Goal: Book appointment/travel/reservation

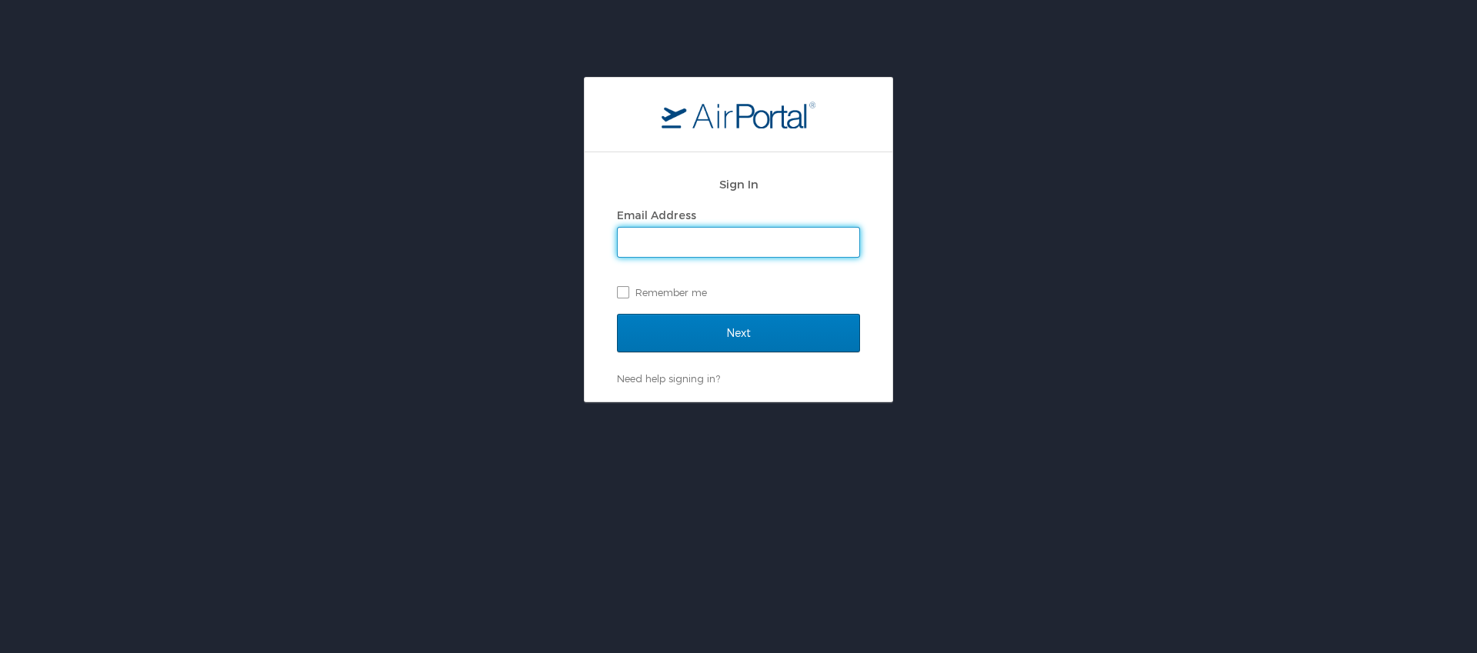
click at [746, 242] on input "Email Address" at bounding box center [738, 242] width 241 height 29
type input "alexipm@icloud.com"
click at [617, 314] on input "Next" at bounding box center [738, 333] width 243 height 38
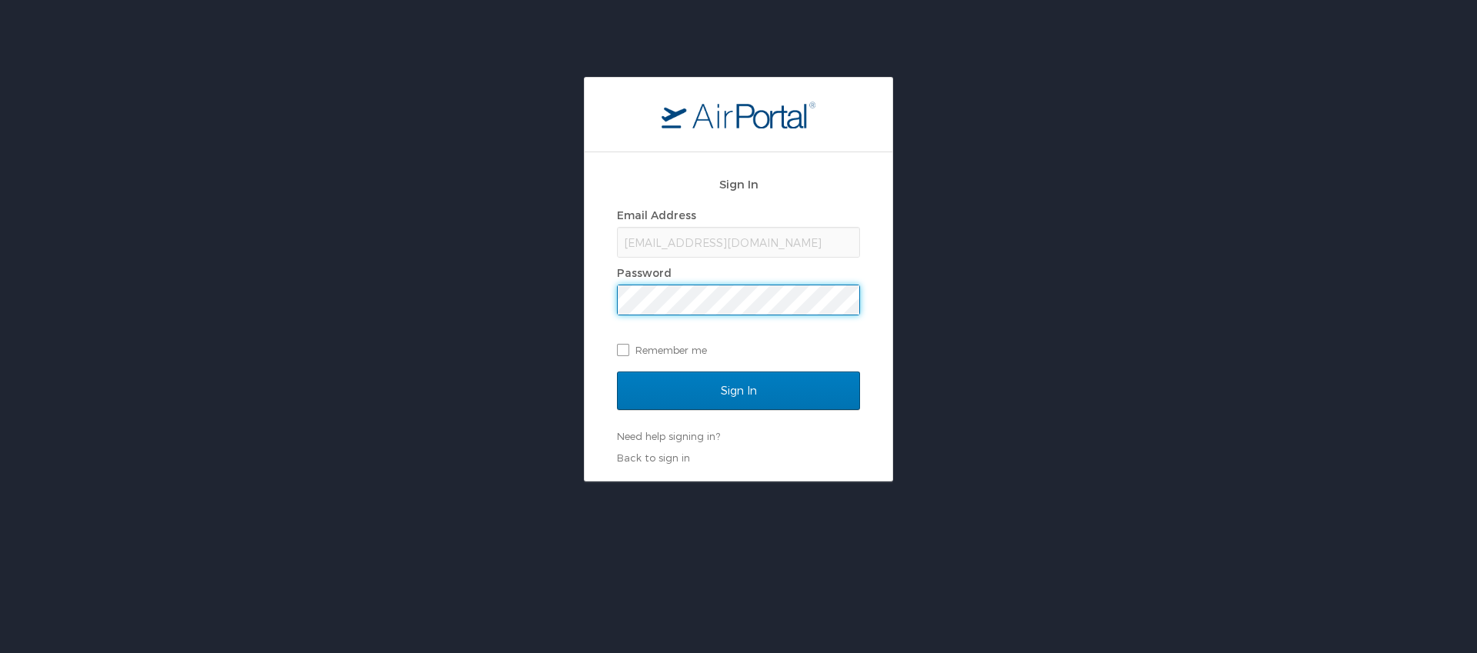
click at [617, 371] on input "Sign In" at bounding box center [738, 390] width 243 height 38
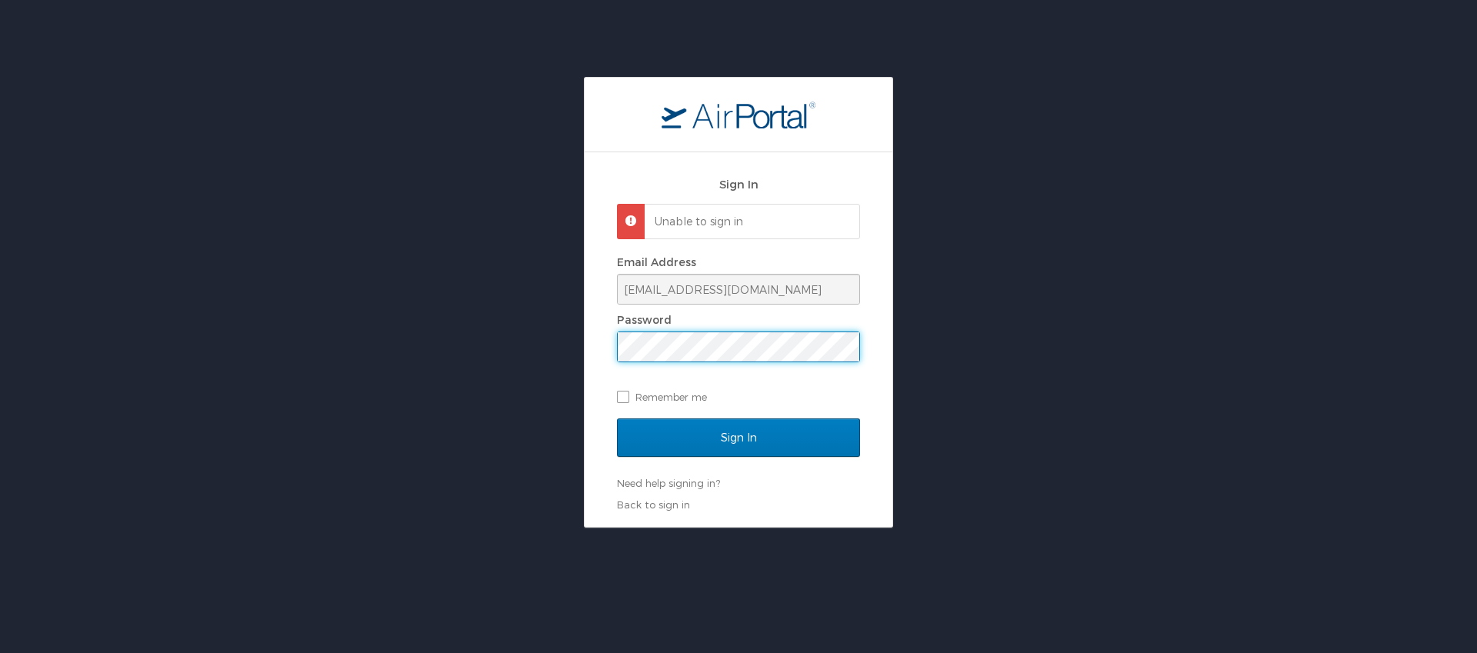
click at [617, 418] on input "Sign In" at bounding box center [738, 437] width 243 height 38
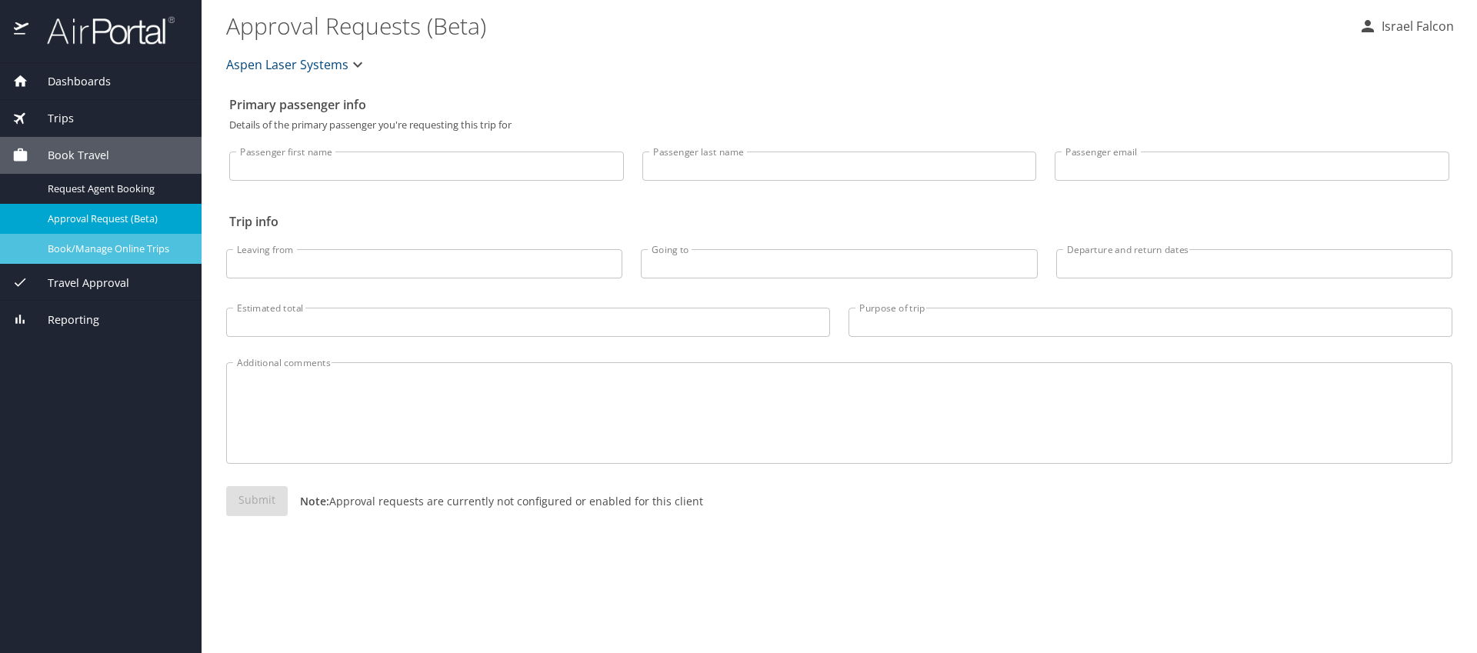
click at [115, 246] on span "Book/Manage Online Trips" at bounding box center [115, 248] width 135 height 15
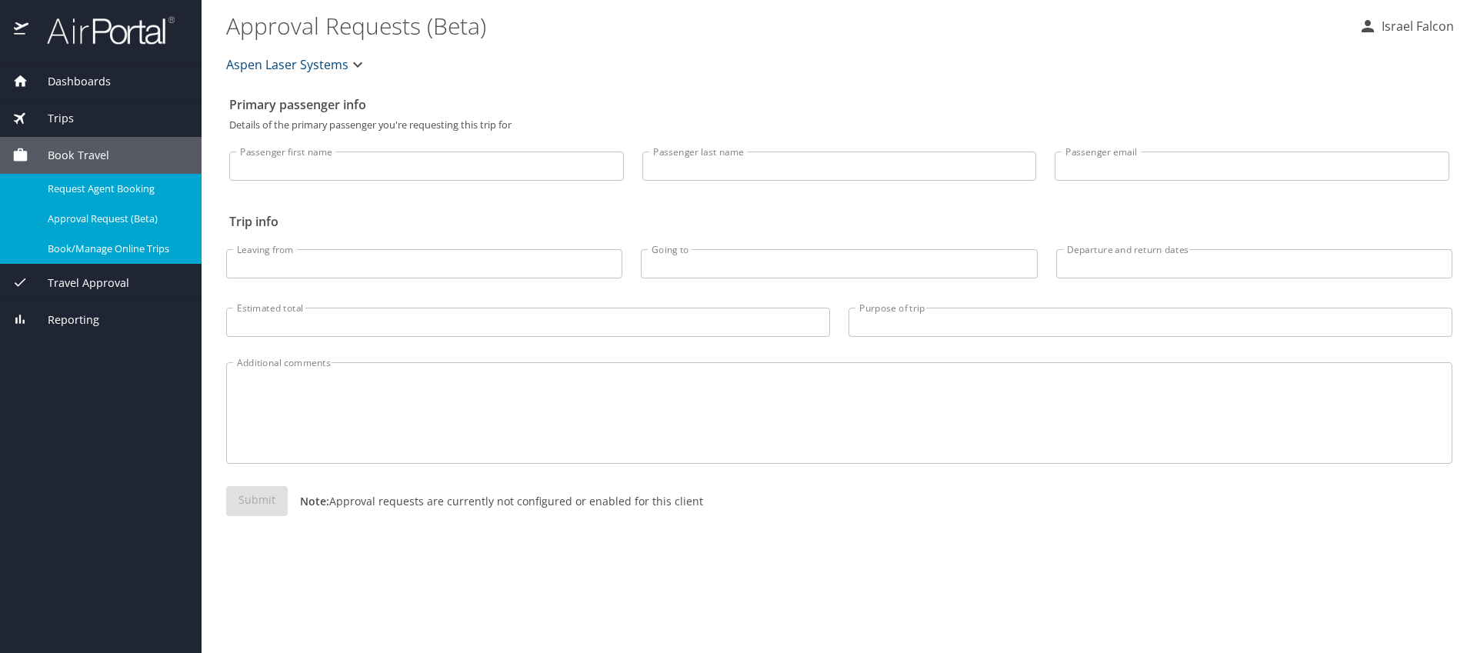
click at [99, 187] on span "Request Agent Booking" at bounding box center [115, 189] width 135 height 15
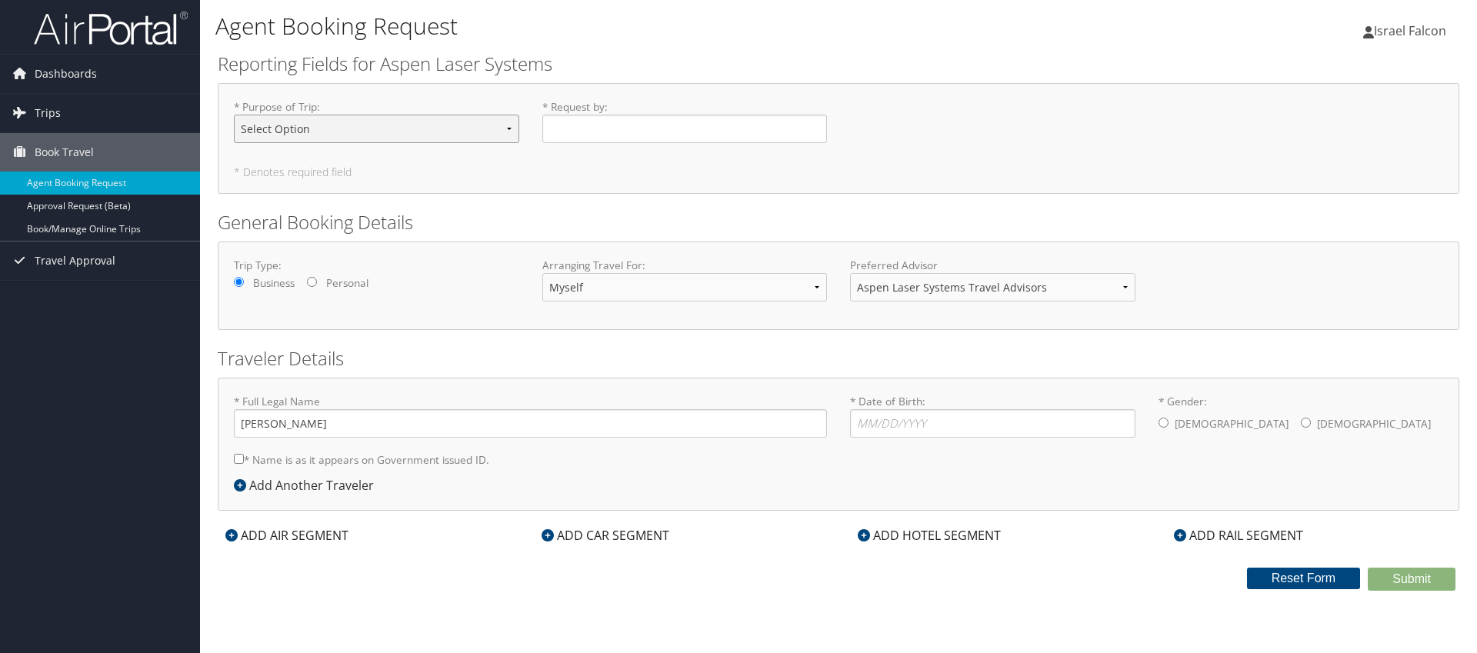
click at [377, 125] on select "Select Option Installment Other Sales Service management" at bounding box center [376, 129] width 285 height 28
select select "Installment"
click at [234, 115] on select "Select Option Installment Other Sales Service management" at bounding box center [376, 129] width 285 height 28
click at [590, 130] on input "* Request by : Required" at bounding box center [684, 129] width 285 height 28
type input "Alex Falcon"
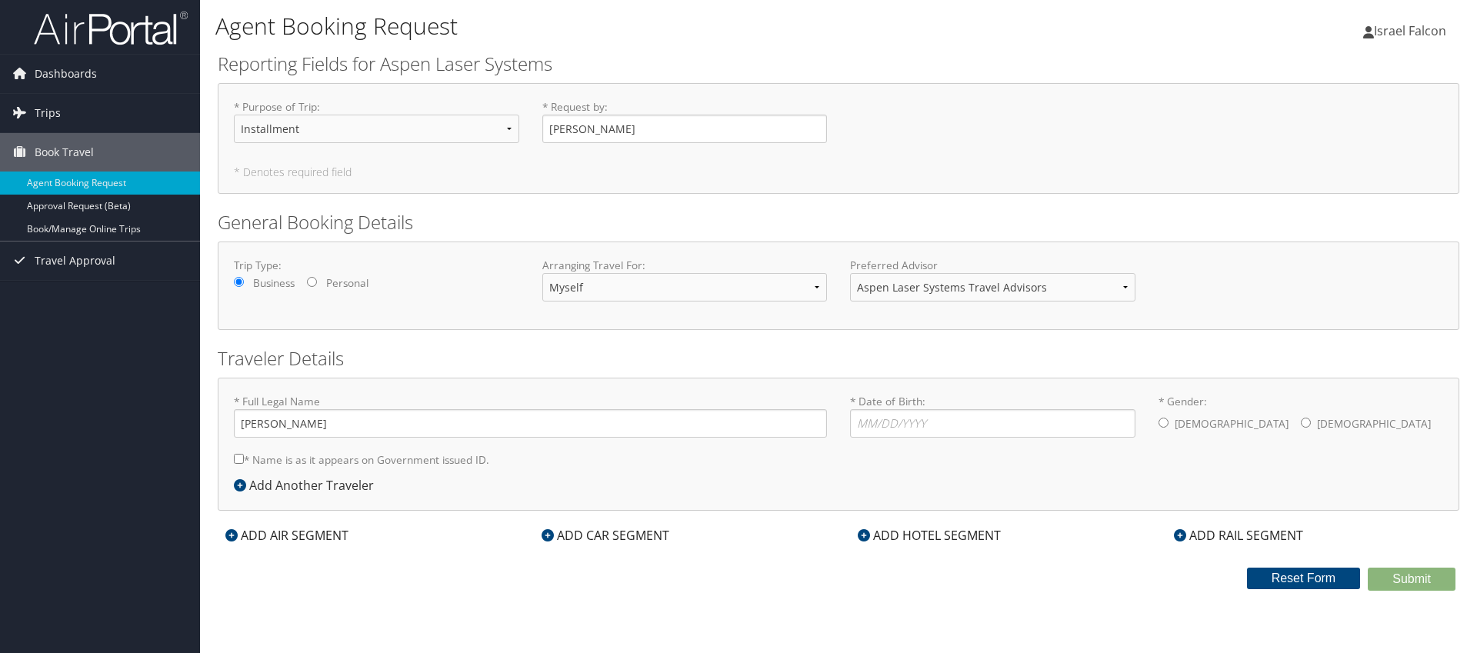
click at [1167, 425] on div "Male Female" at bounding box center [1300, 424] width 285 height 31
click at [1167, 422] on input "* Gender: Male Female" at bounding box center [1163, 423] width 10 height 10
radio input "true"
click at [930, 426] on input "* Date of Birth: Invalid Date" at bounding box center [992, 423] width 285 height 28
type input "0"
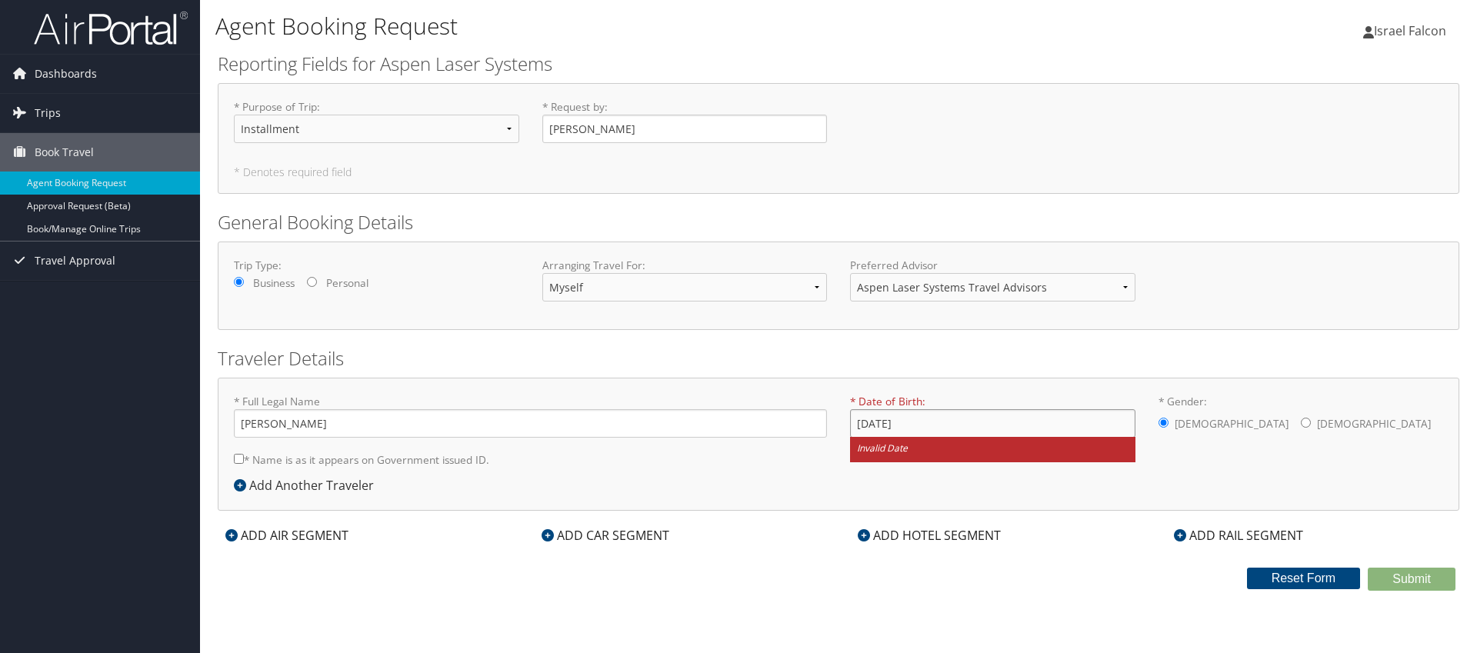
type input "04/14/1998"
click at [783, 489] on div "* Full Legal Name Israel Alexander Falcon * Name is as it appears on Government…" at bounding box center [838, 444] width 1241 height 133
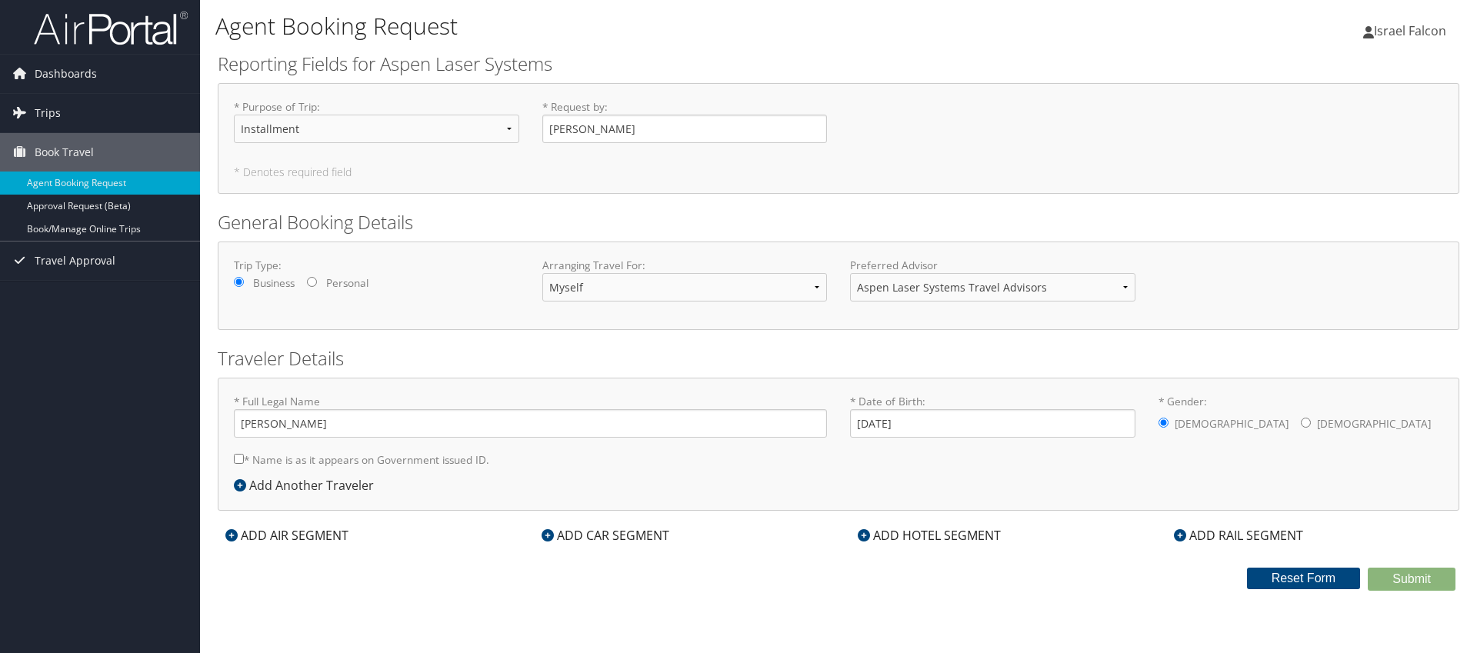
click at [237, 458] on input "* Name is as it appears on Government issued ID." at bounding box center [239, 459] width 10 height 10
checkbox input "true"
click at [309, 539] on div "ADD AIR SEGMENT" at bounding box center [287, 535] width 138 height 18
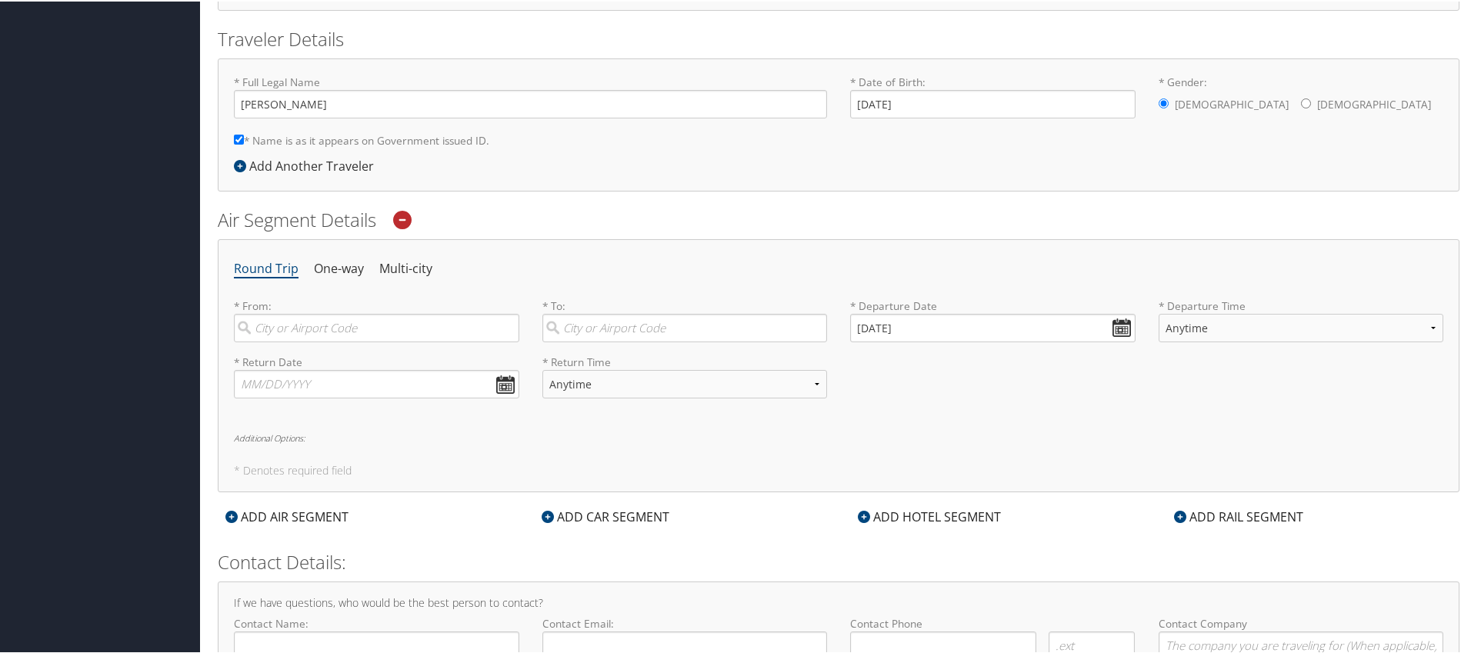
scroll to position [322, 0]
click at [388, 329] on input "search" at bounding box center [376, 325] width 285 height 28
click at [385, 375] on div "City" at bounding box center [378, 377] width 265 height 20
click at [385, 339] on input "SLC" at bounding box center [376, 325] width 285 height 28
type input "Salt Lake City (SLC Utah)"
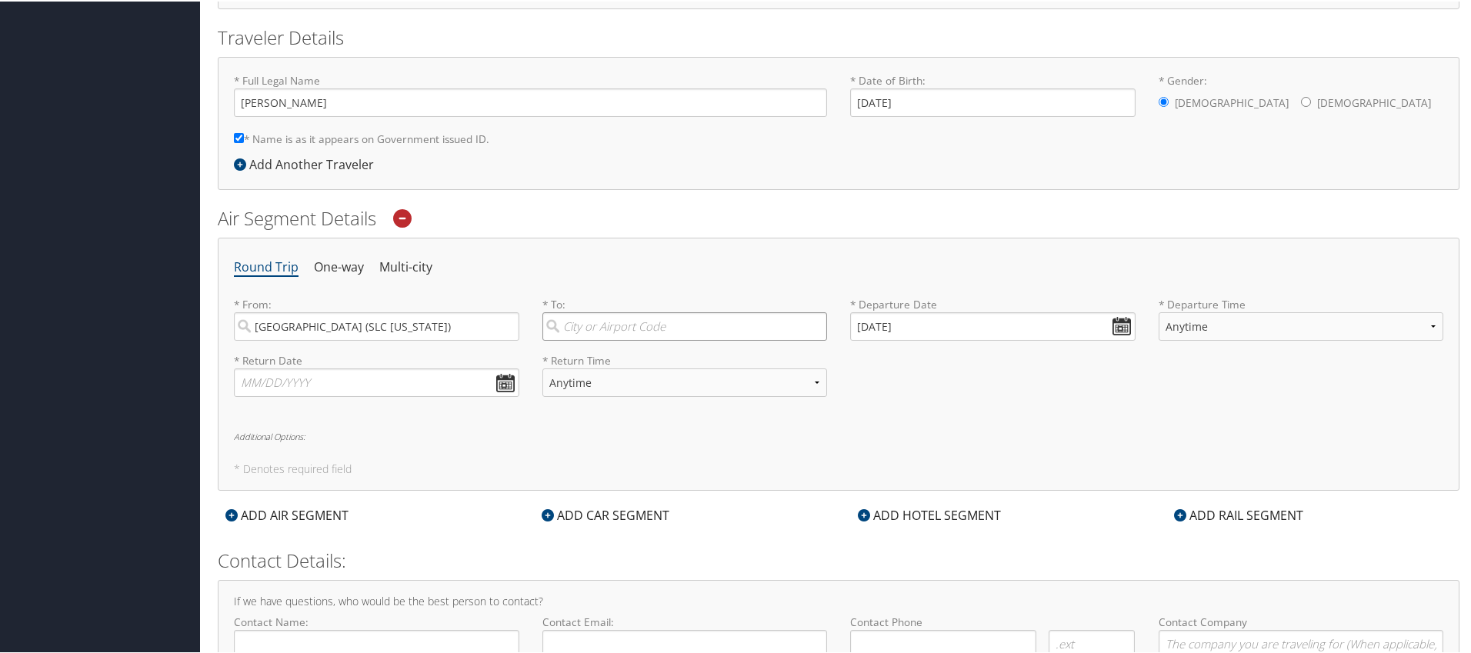
click at [653, 321] on input "search" at bounding box center [684, 325] width 285 height 28
type input "d"
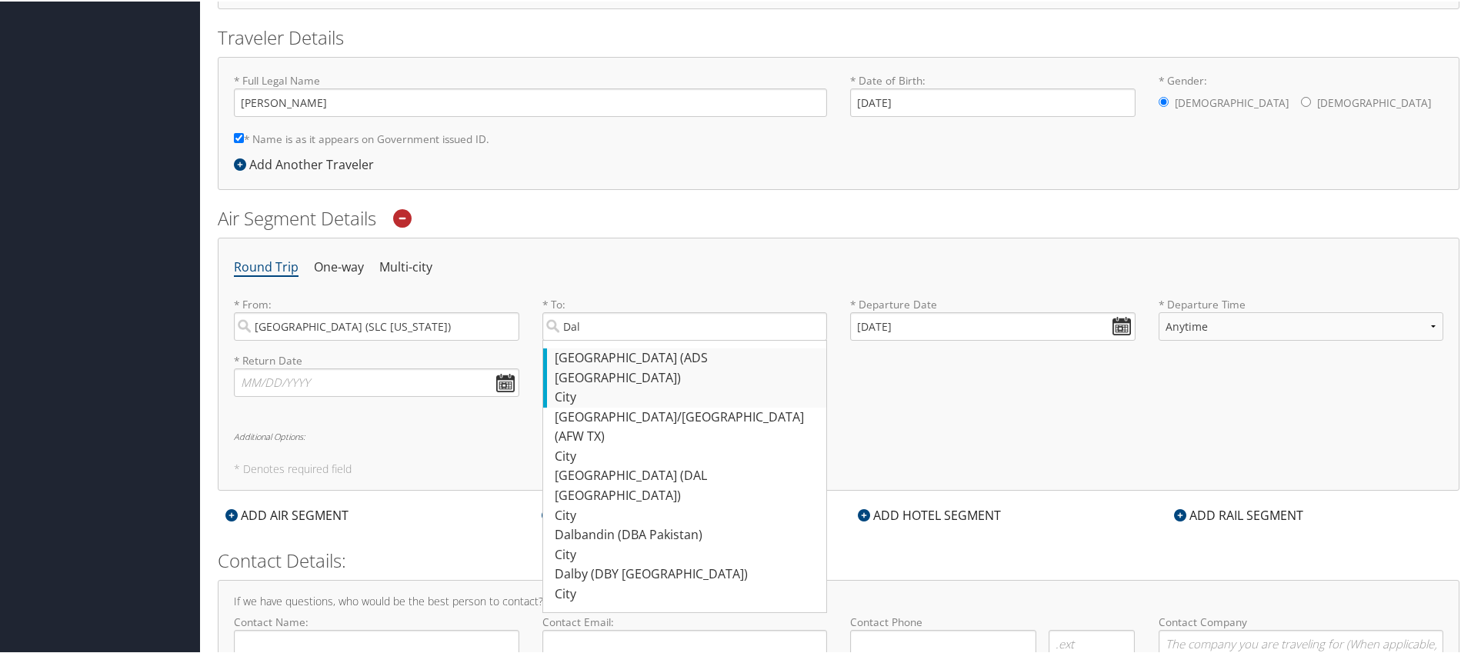
click at [672, 354] on div "Dallas (ADS TX)" at bounding box center [687, 366] width 265 height 39
click at [672, 339] on input "Dal" at bounding box center [684, 325] width 285 height 28
type input "Dallas (ADS TX)"
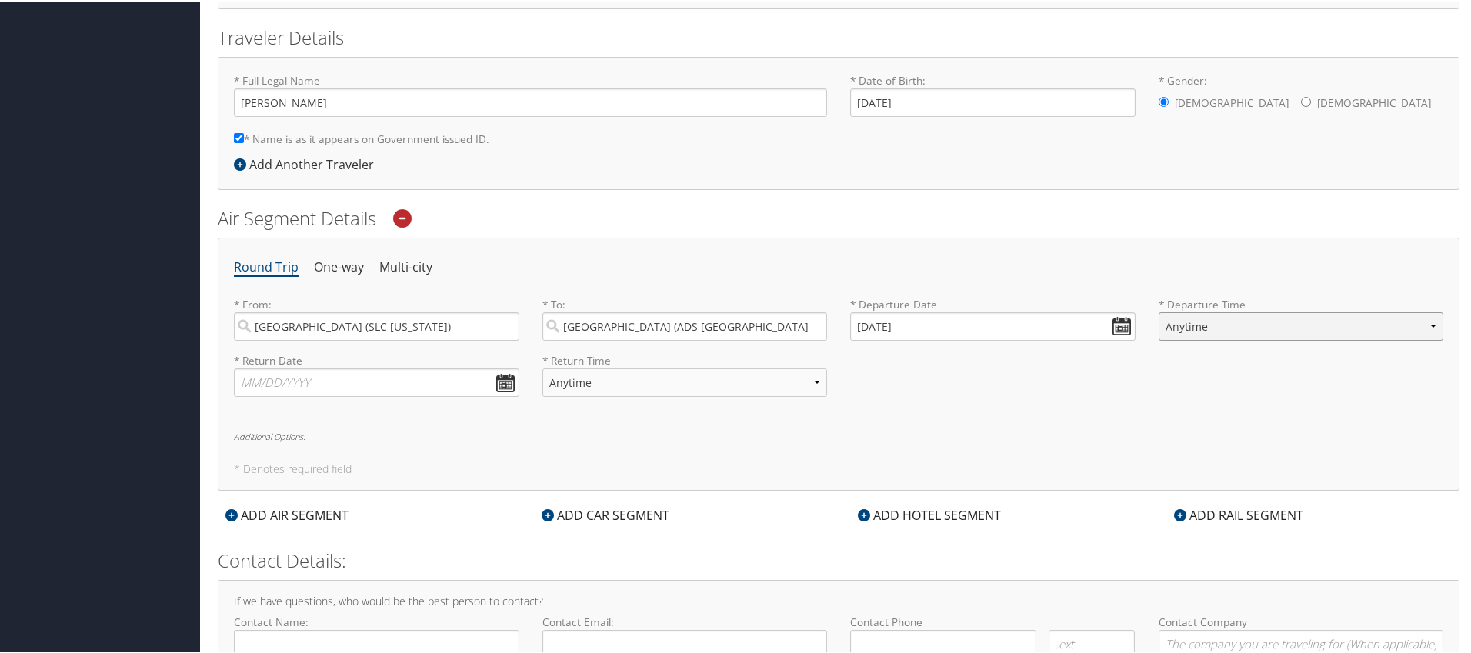
click at [1219, 327] on select "Anytime Early Morning (5AM-7AM) Morning (7AM-12PM) Afternoon (12PM-5PM) Evening…" at bounding box center [1300, 325] width 285 height 28
select select "8:00 AM"
click at [1158, 311] on select "Anytime Early Morning (5AM-7AM) Morning (7AM-12PM) Afternoon (12PM-5PM) Evening…" at bounding box center [1300, 325] width 285 height 28
click at [411, 265] on li "Multi-city" at bounding box center [405, 266] width 53 height 28
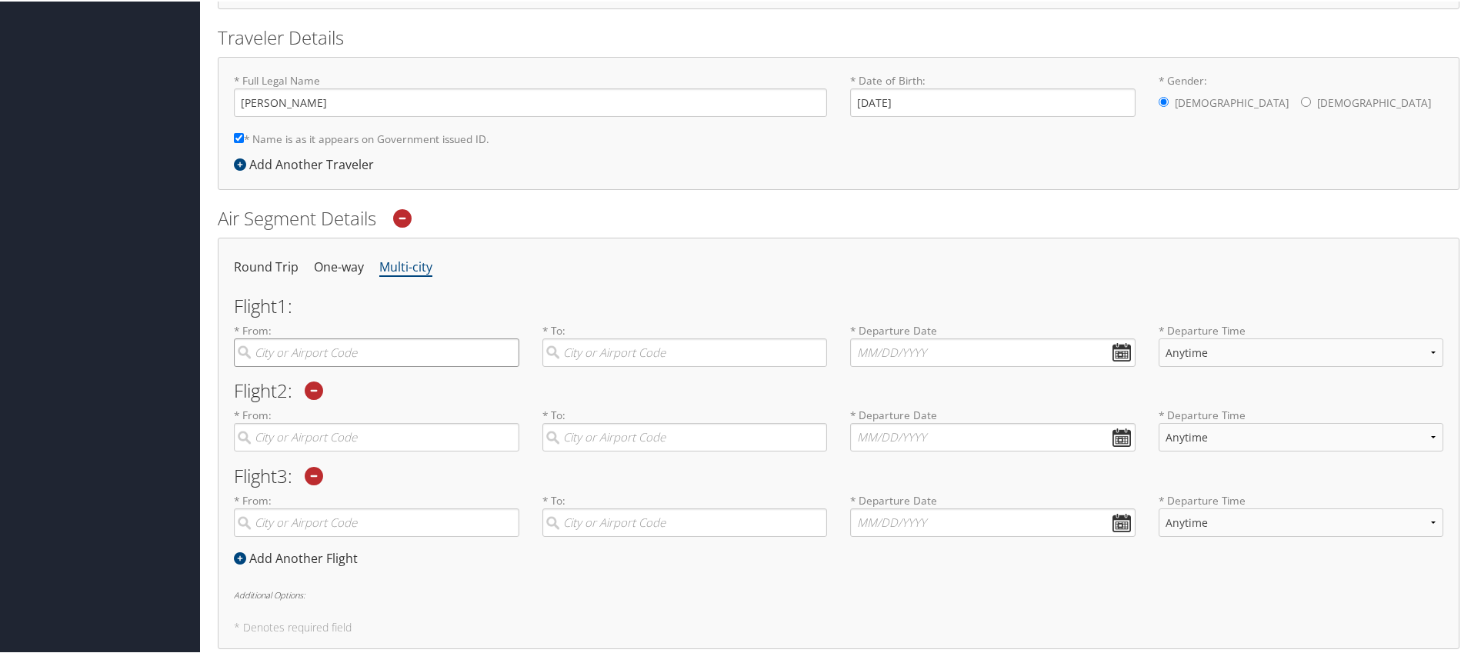
click at [318, 355] on input "search" at bounding box center [376, 351] width 285 height 28
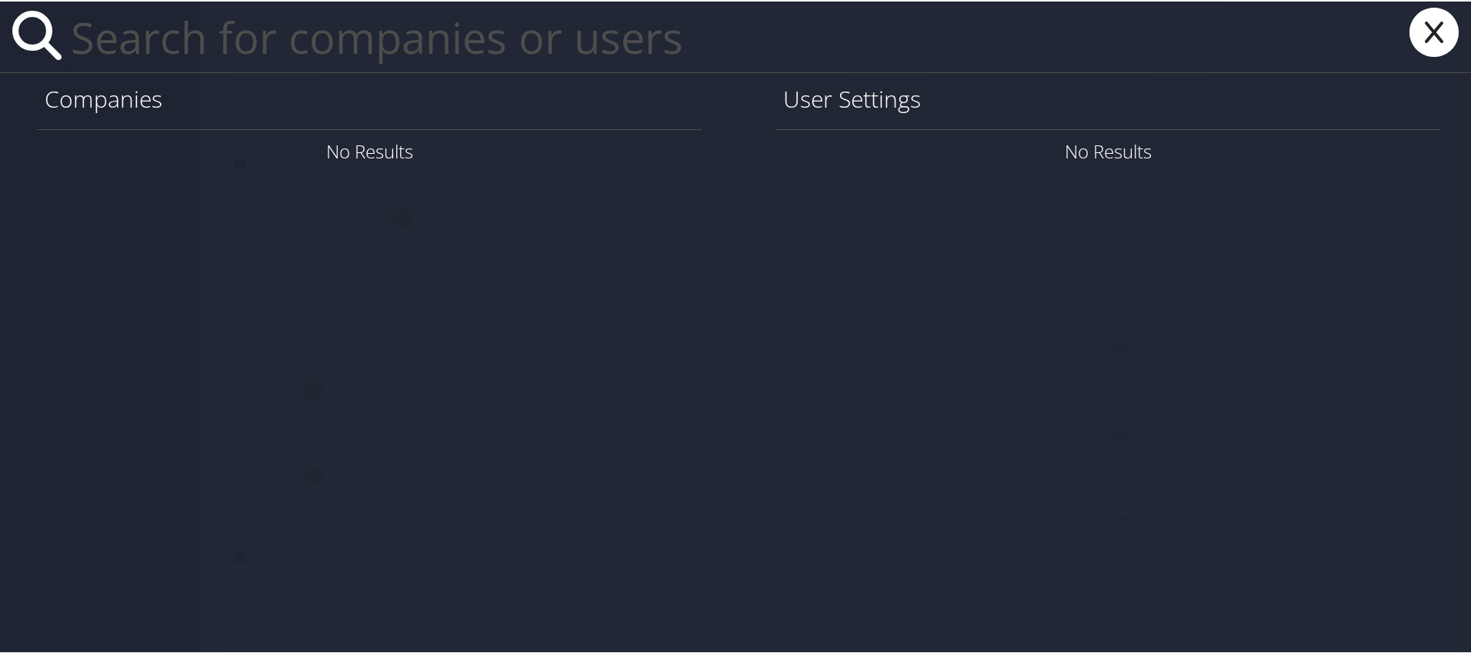
drag, startPoint x: 1427, startPoint y: 36, endPoint x: 1416, endPoint y: 45, distance: 14.2
click at [1426, 36] on icon at bounding box center [1434, 30] width 62 height 49
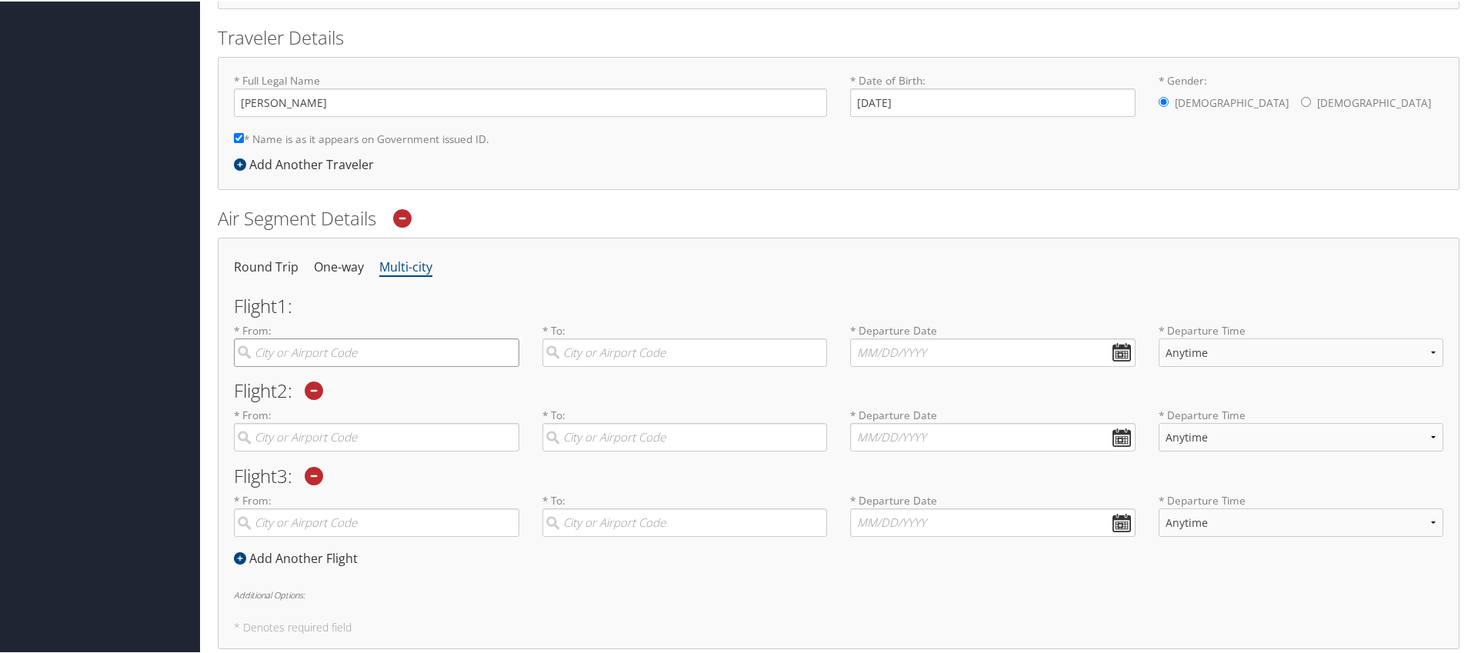
click at [389, 353] on input "search" at bounding box center [376, 351] width 285 height 28
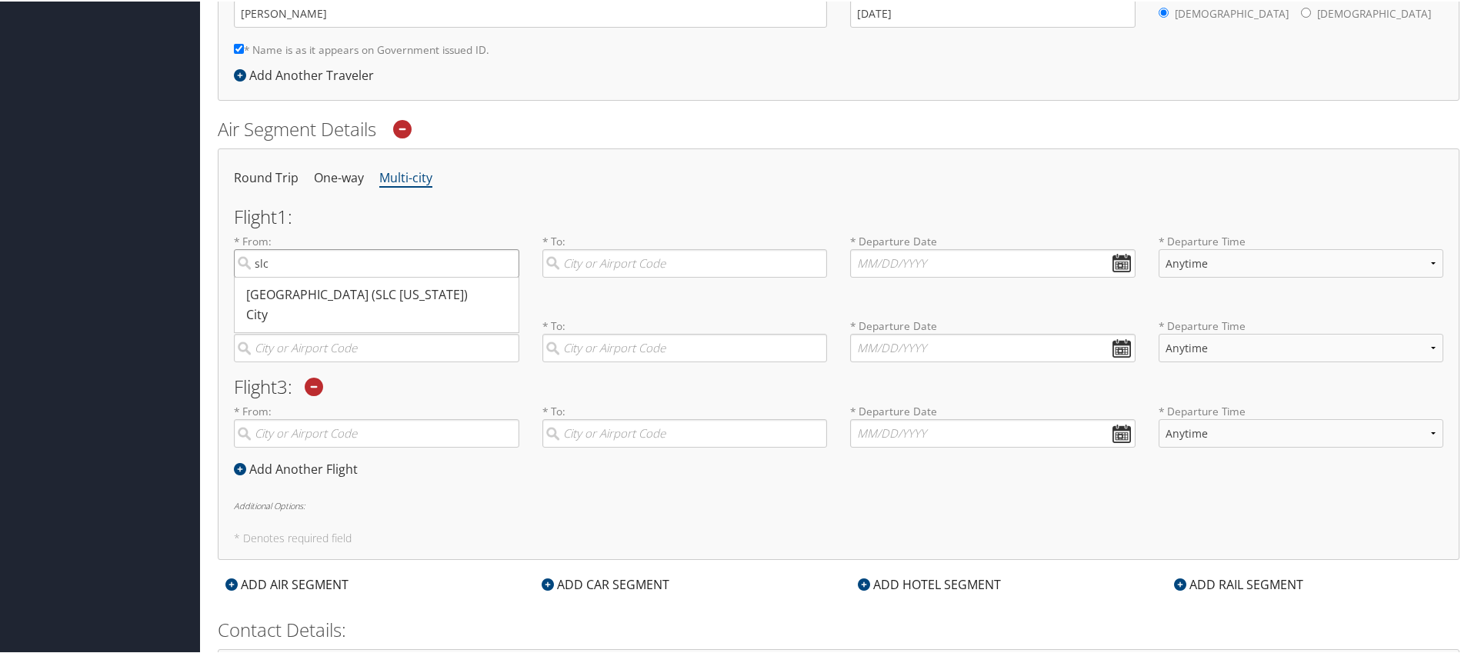
scroll to position [413, 0]
click at [365, 305] on div "City" at bounding box center [378, 312] width 265 height 20
click at [365, 275] on input "slc" at bounding box center [376, 260] width 285 height 28
type input "Salt Lake City (SLC Utah)"
click at [691, 261] on input "search" at bounding box center [684, 260] width 285 height 28
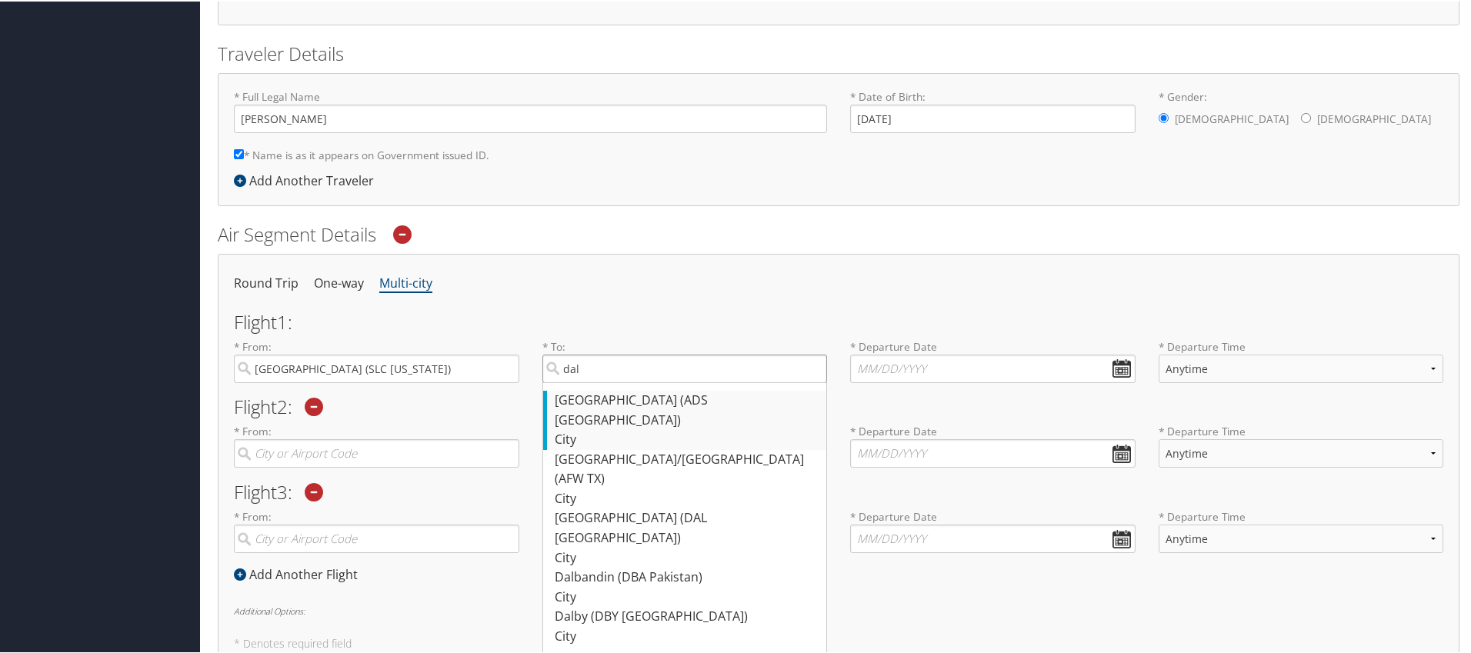
scroll to position [328, 0]
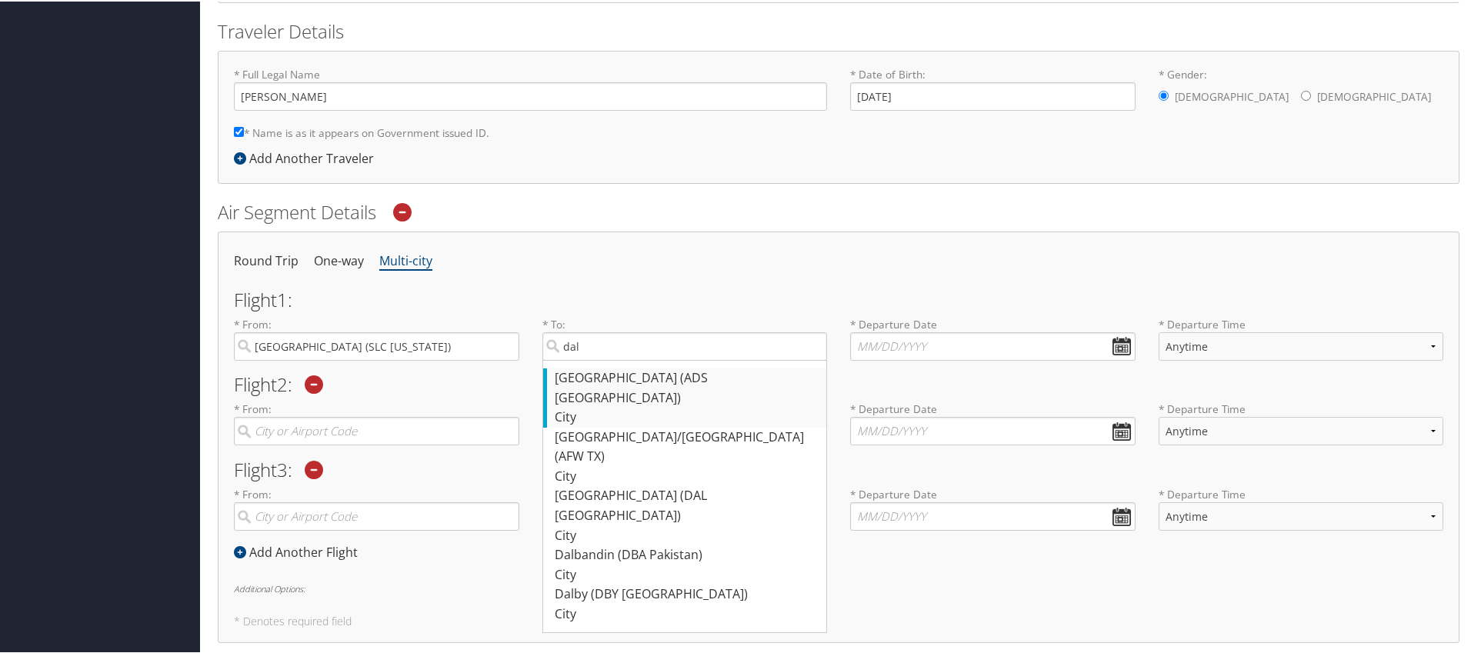
click at [619, 371] on div "Dallas (ADS TX)" at bounding box center [687, 386] width 265 height 39
click at [619, 359] on input "dal" at bounding box center [684, 345] width 285 height 28
type input "Dallas (ADS TX)"
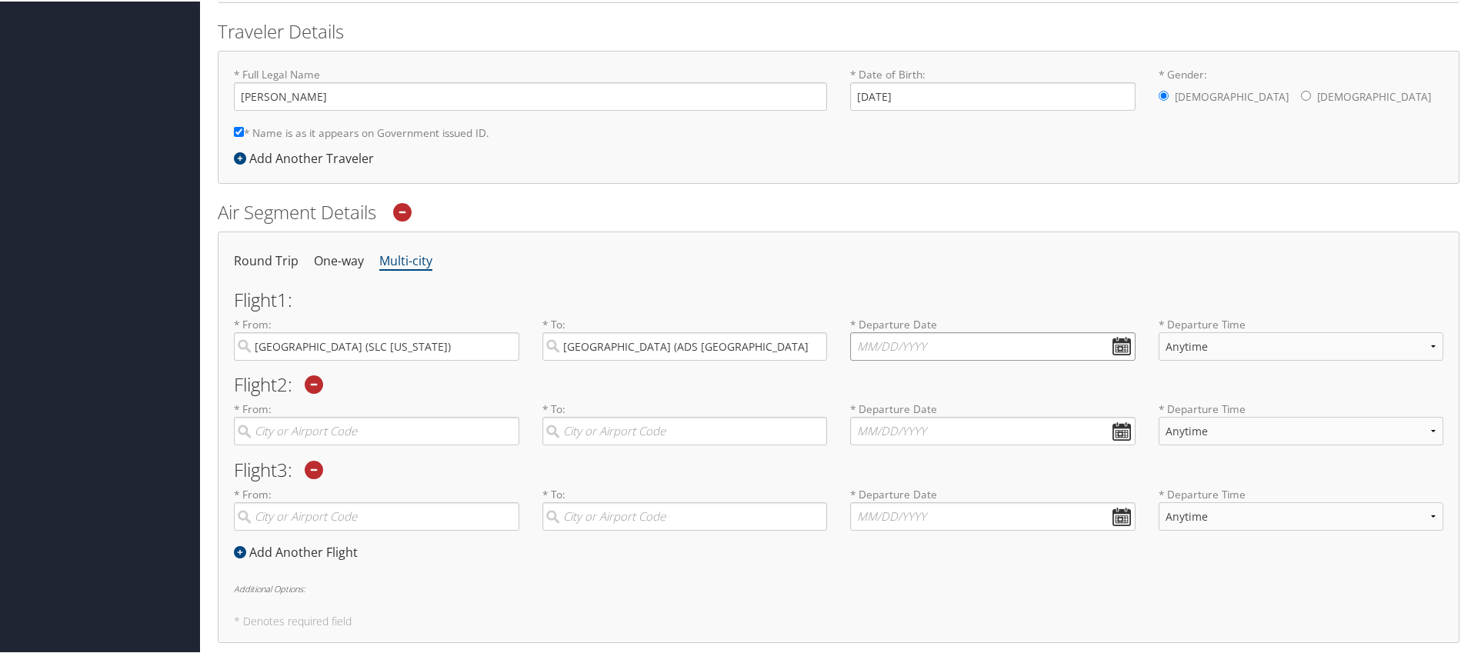
click at [1024, 340] on input "text" at bounding box center [992, 345] width 285 height 28
click at [938, 451] on td "10" at bounding box center [934, 448] width 21 height 21
type input "09/10/2025"
click at [1217, 339] on select "Anytime Early Morning (5AM-7AM) Morning (7AM-12PM) Afternoon (12PM-5PM) Evening…" at bounding box center [1300, 345] width 285 height 28
select select "8:00 AM"
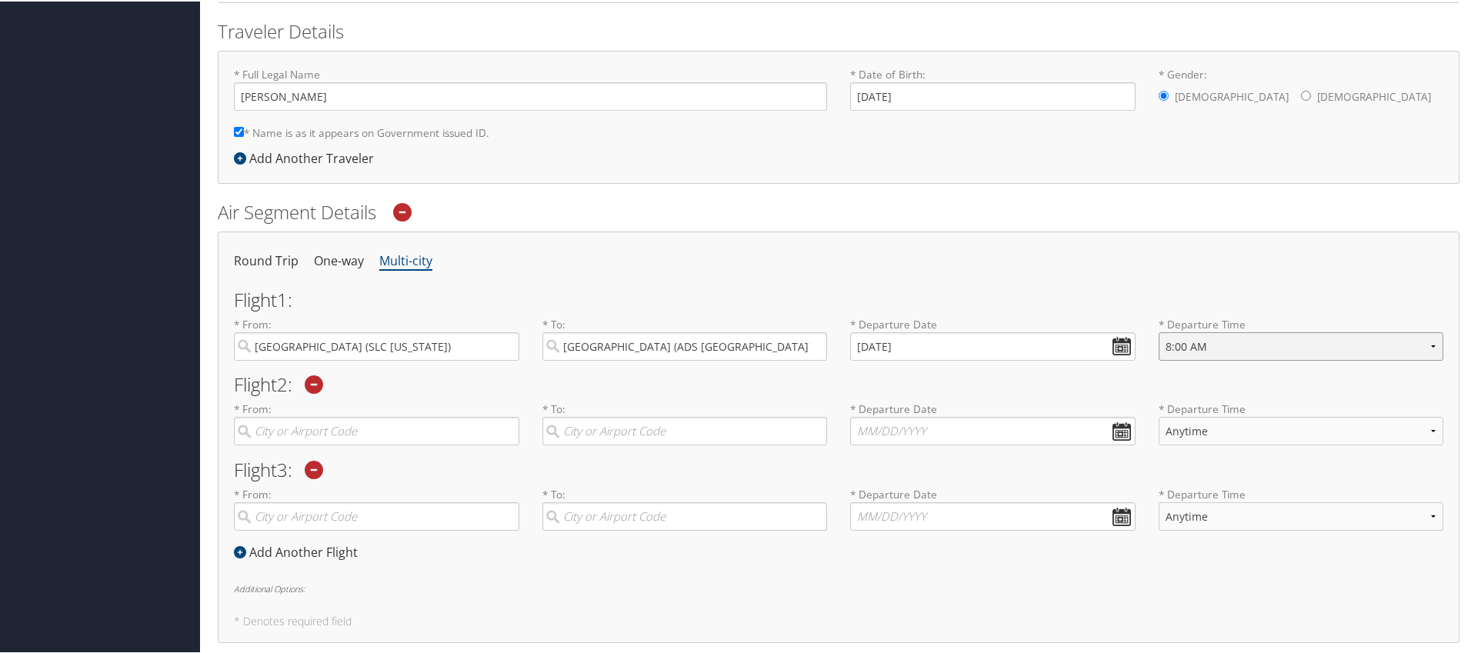
click at [1158, 331] on select "Anytime Early Morning (5AM-7AM) Morning (7AM-12PM) Afternoon (12PM-5PM) Evening…" at bounding box center [1300, 345] width 285 height 28
click at [380, 435] on input "search" at bounding box center [376, 429] width 285 height 28
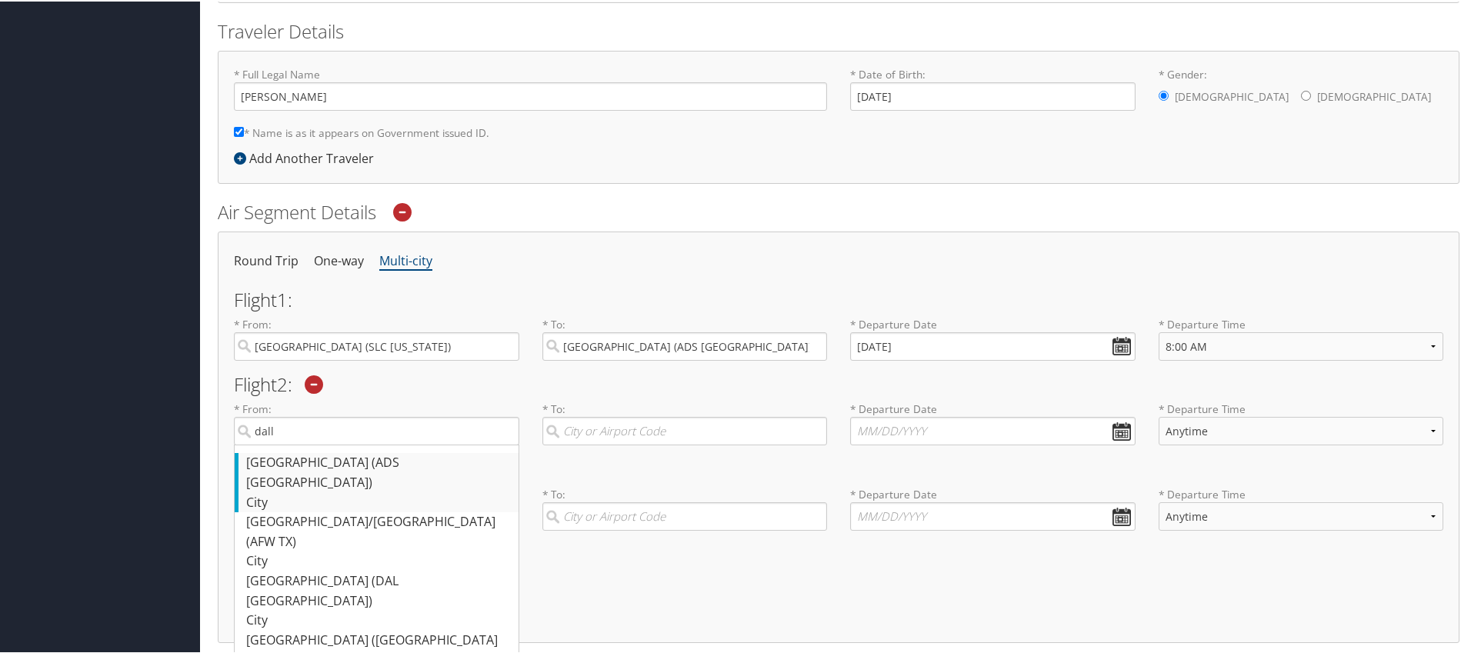
click at [321, 458] on div "Dallas (ADS TX)" at bounding box center [378, 470] width 265 height 39
click at [321, 444] on input "dall" at bounding box center [376, 429] width 285 height 28
type input "Dallas (ADS TX)"
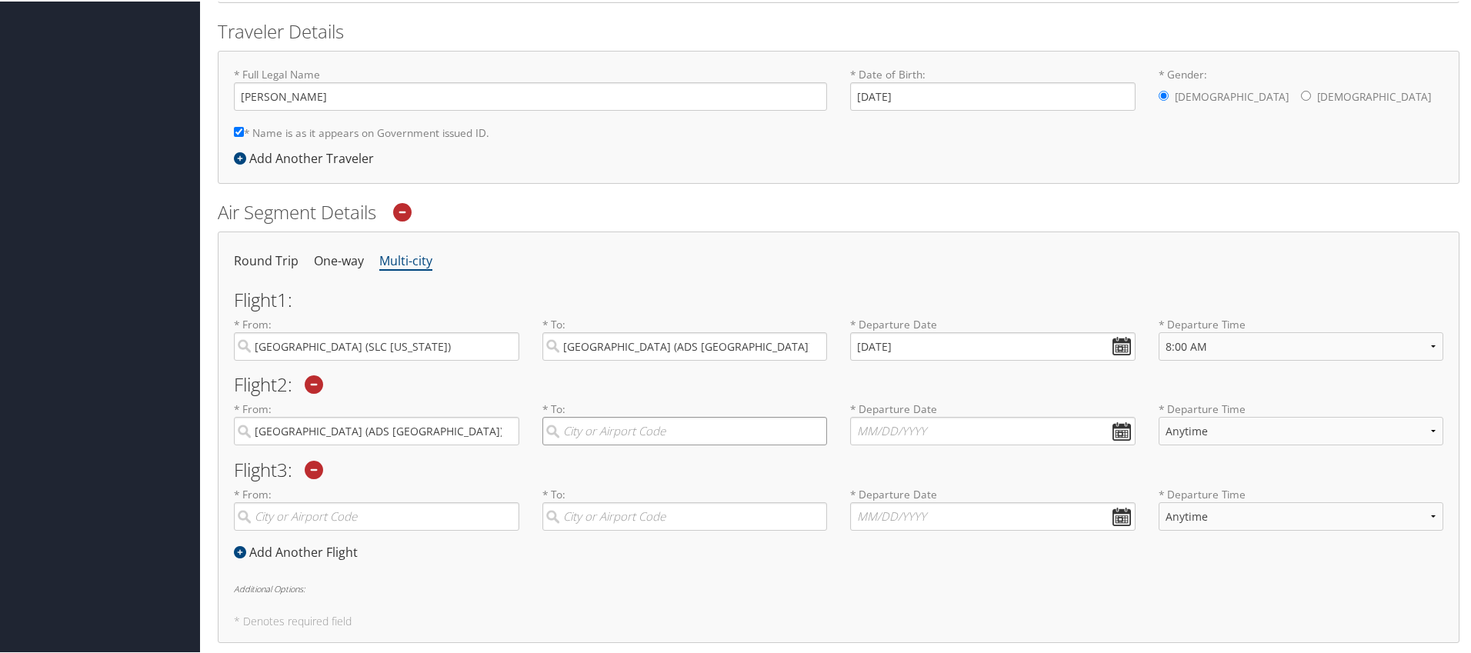
click at [650, 428] on input "search" at bounding box center [684, 429] width 285 height 28
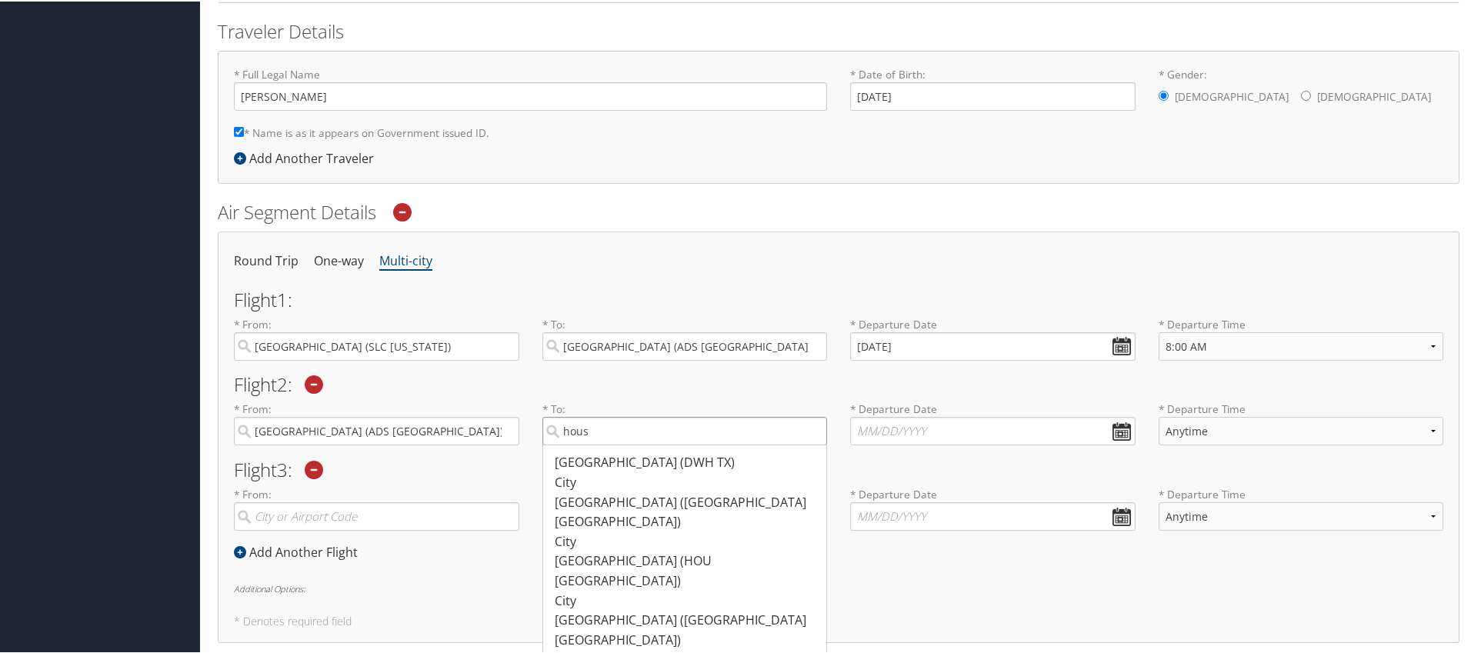
scroll to position [321, 0]
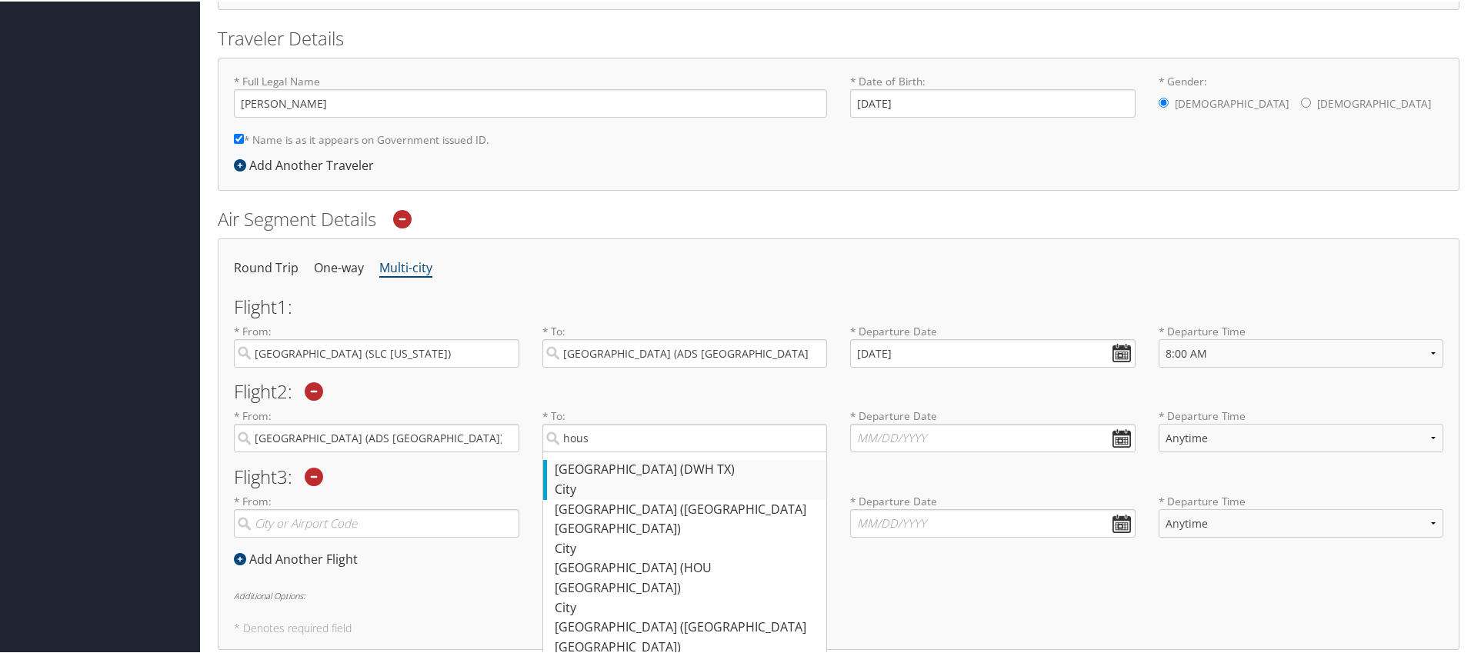
click at [628, 466] on div "Houston (DWH TX)" at bounding box center [687, 468] width 265 height 20
click at [628, 451] on input "hous" at bounding box center [684, 436] width 285 height 28
type input "Houston (DWH TX)"
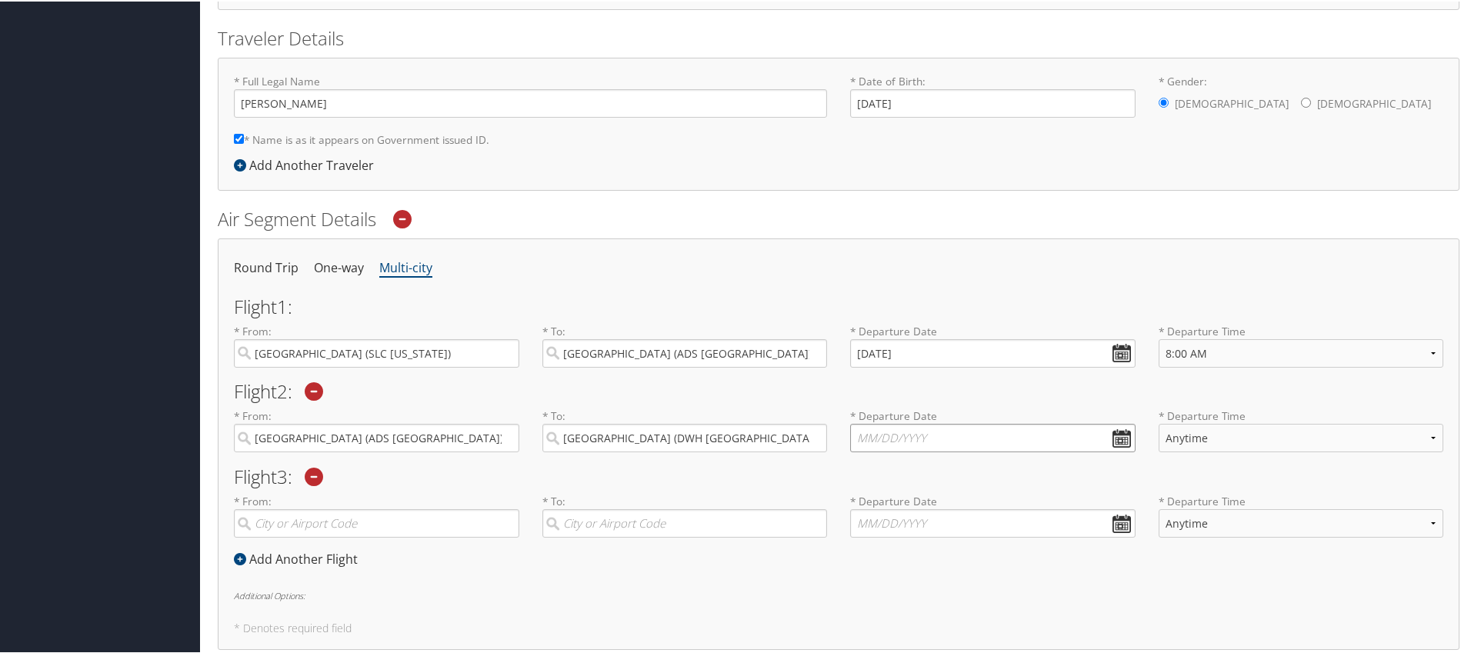
drag, startPoint x: 1026, startPoint y: 431, endPoint x: 1001, endPoint y: 433, distance: 25.4
click at [1025, 431] on input "text" at bounding box center [992, 436] width 285 height 28
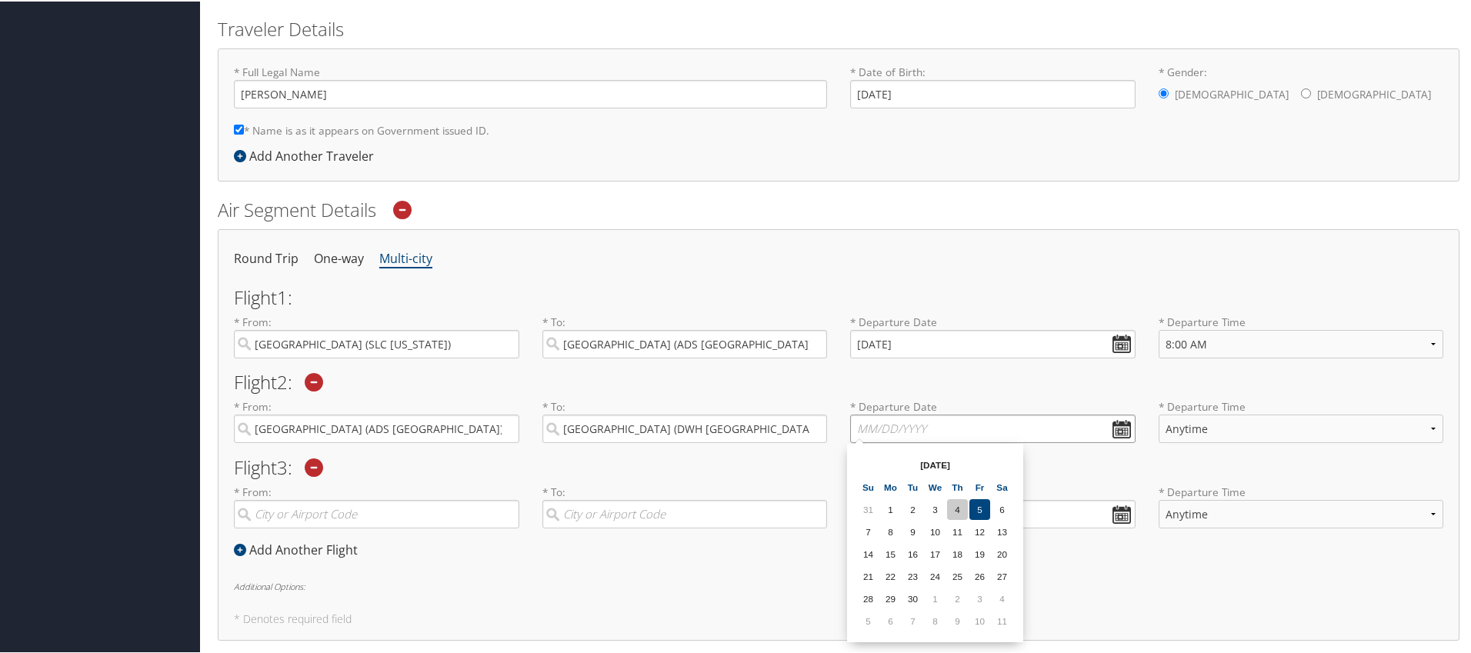
scroll to position [334, 0]
click at [937, 528] on td "10" at bounding box center [934, 527] width 21 height 21
type input "09/10/2025"
click at [1224, 418] on select "Anytime Early Morning (5AM-7AM) Morning (7AM-12PM) Afternoon (12PM-5PM) Evening…" at bounding box center [1300, 424] width 285 height 28
select select "6:00 PM"
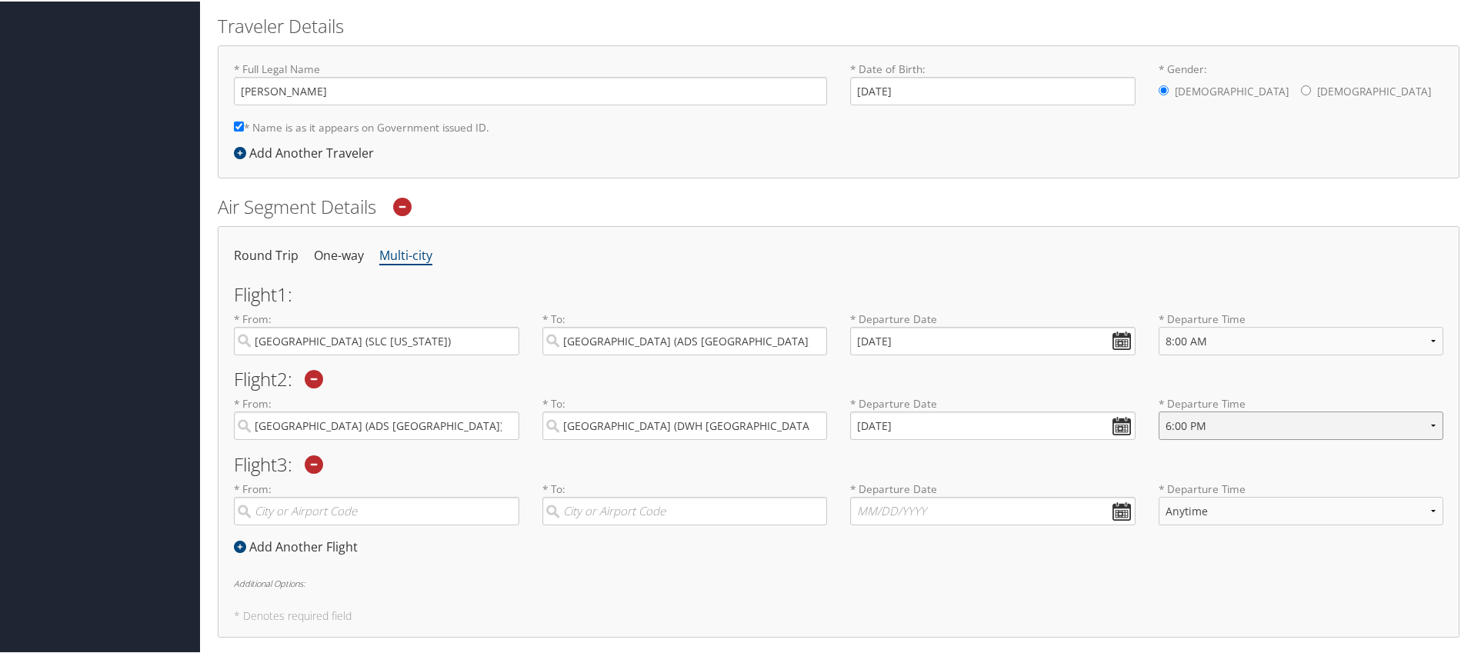
click at [1158, 410] on select "Anytime Early Morning (5AM-7AM) Morning (7AM-12PM) Afternoon (12PM-5PM) Evening…" at bounding box center [1300, 424] width 285 height 28
click at [344, 513] on input "search" at bounding box center [376, 509] width 285 height 28
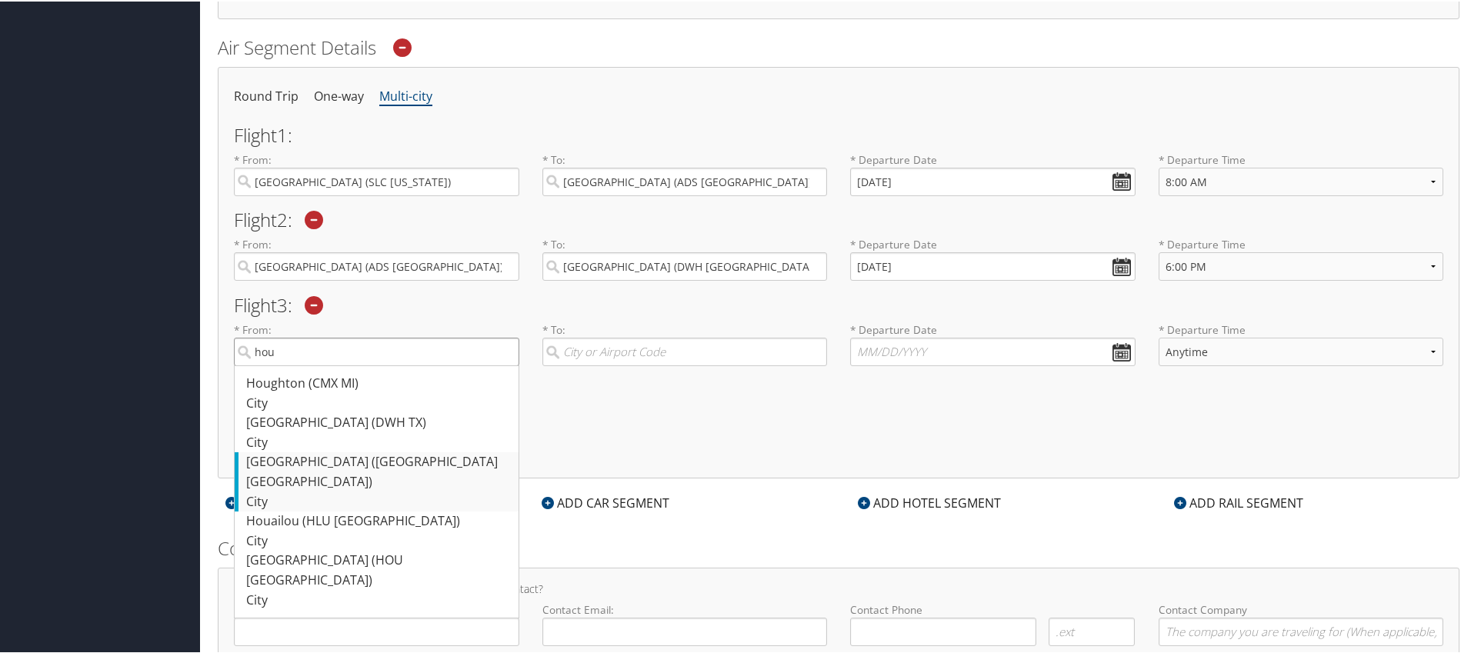
scroll to position [494, 0]
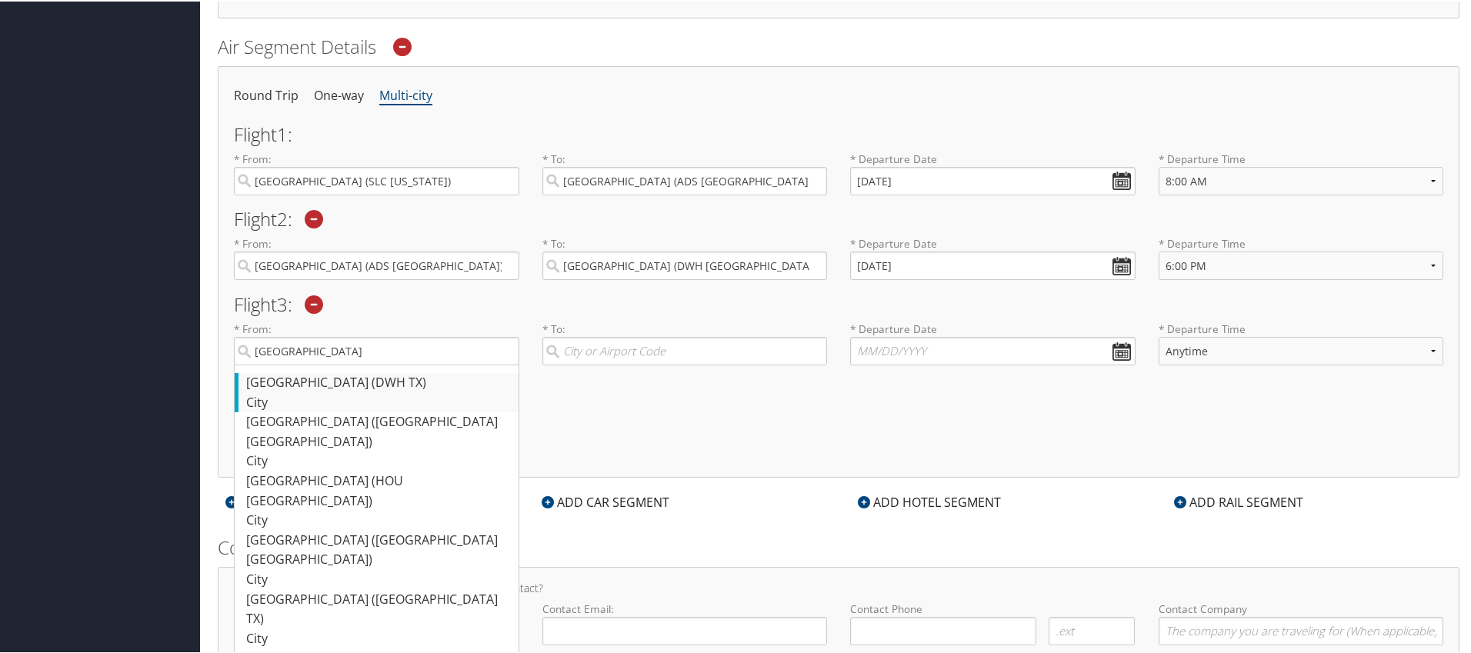
click at [366, 380] on div "Houston (DWH TX)" at bounding box center [378, 381] width 265 height 20
click at [366, 364] on input "houston" at bounding box center [376, 349] width 285 height 28
type input "Houston (DWH TX)"
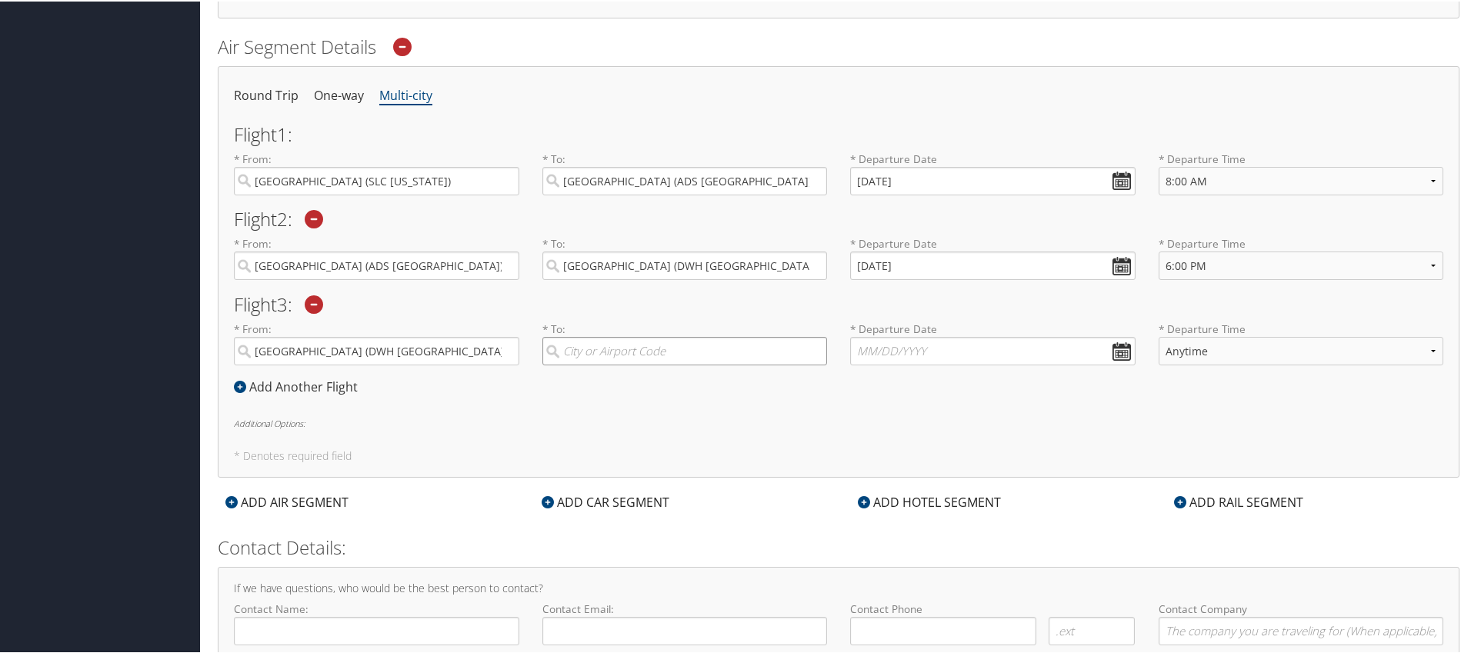
click at [627, 358] on input "search" at bounding box center [684, 349] width 285 height 28
click at [645, 391] on div "City" at bounding box center [687, 401] width 265 height 20
click at [645, 364] on input "slc" at bounding box center [684, 349] width 285 height 28
type input "Salt Lake City (SLC Utah)"
click at [1082, 355] on input "text" at bounding box center [992, 349] width 285 height 28
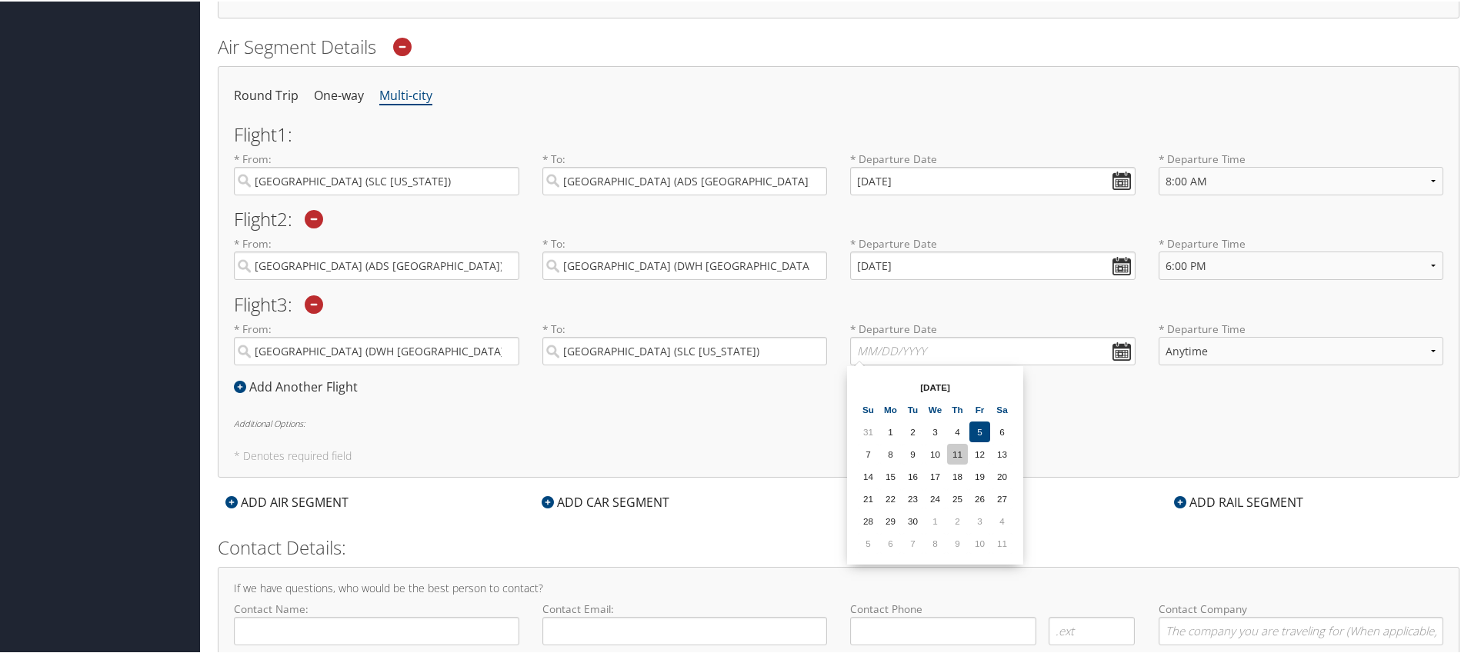
click at [953, 456] on td "11" at bounding box center [957, 452] width 21 height 21
type input "09/11/2025"
click at [1299, 351] on select "Anytime Early Morning (5AM-7AM) Morning (7AM-12PM) Afternoon (12PM-5PM) Evening…" at bounding box center [1300, 349] width 285 height 28
select select "4:00 PM"
click at [1158, 335] on select "Anytime Early Morning (5AM-7AM) Morning (7AM-12PM) Afternoon (12PM-5PM) Evening…" at bounding box center [1300, 349] width 285 height 28
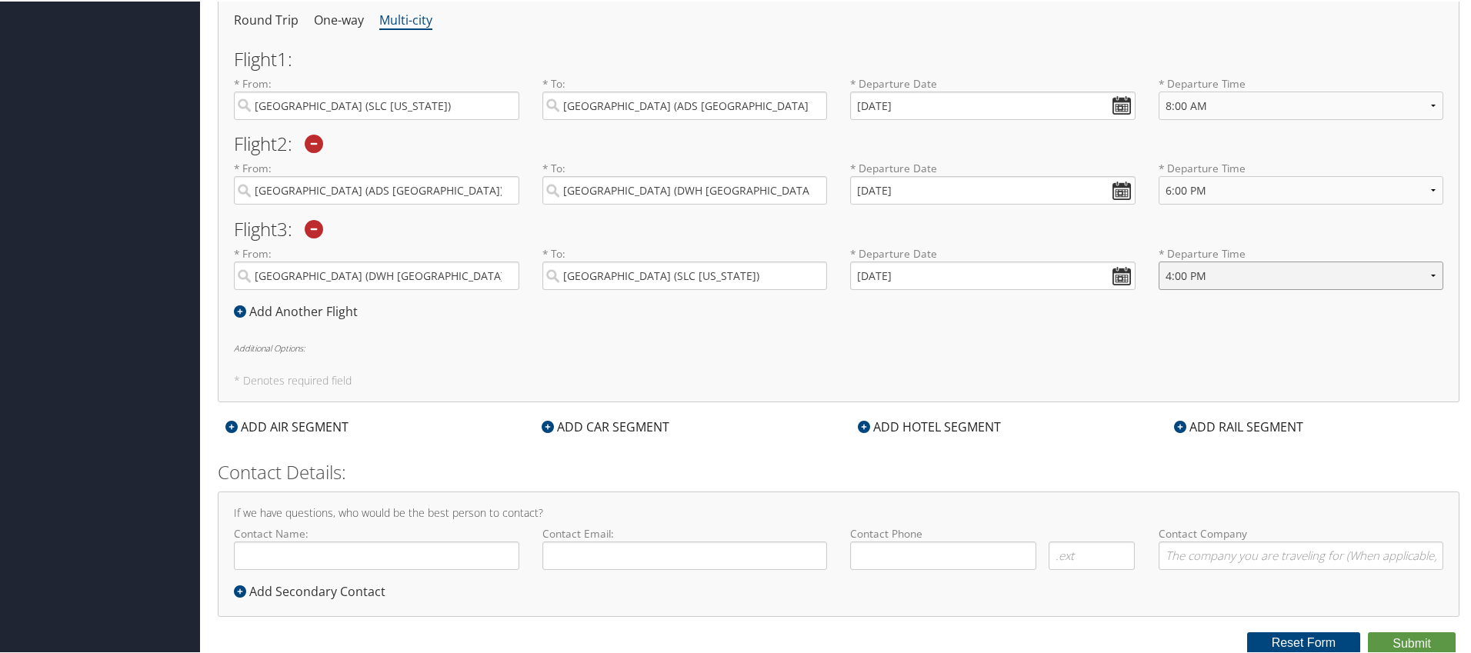
scroll to position [570, 0]
click at [618, 425] on div "ADD CAR SEGMENT" at bounding box center [605, 424] width 143 height 18
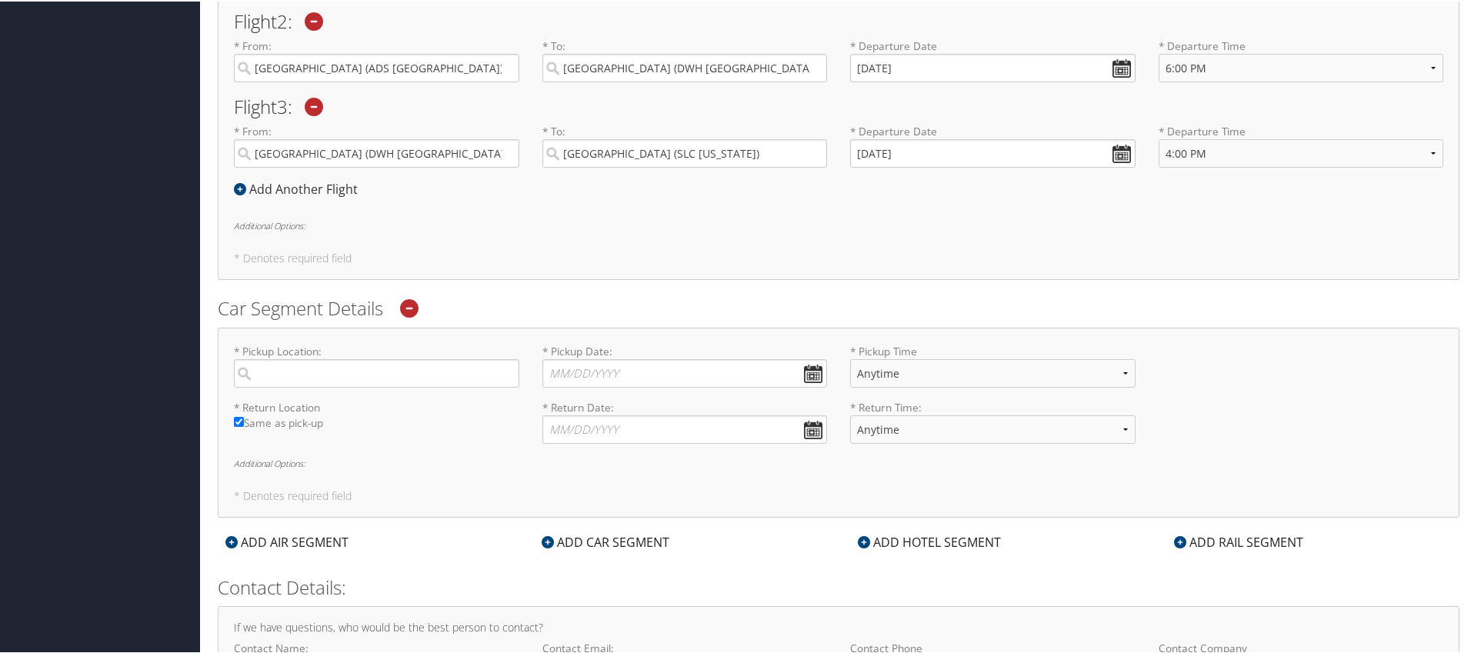
scroll to position [731, 0]
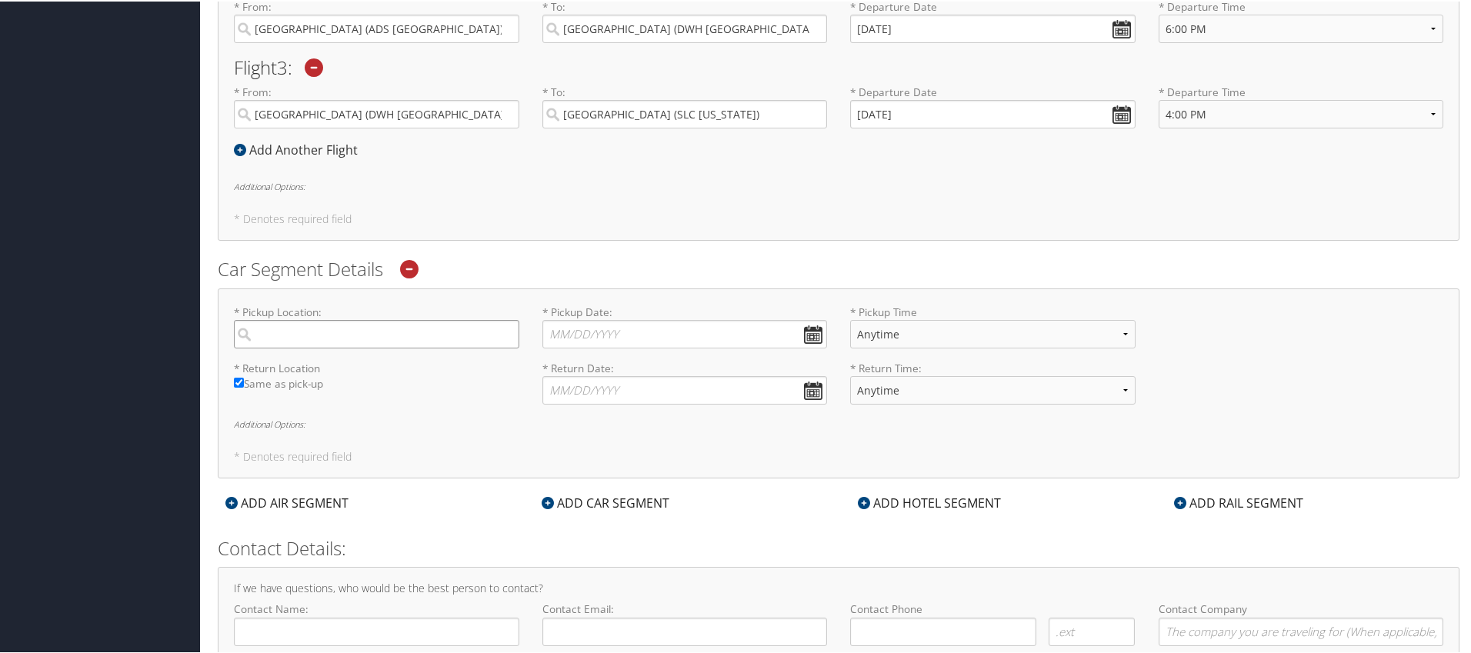
click at [392, 340] on input "search" at bounding box center [376, 332] width 285 height 28
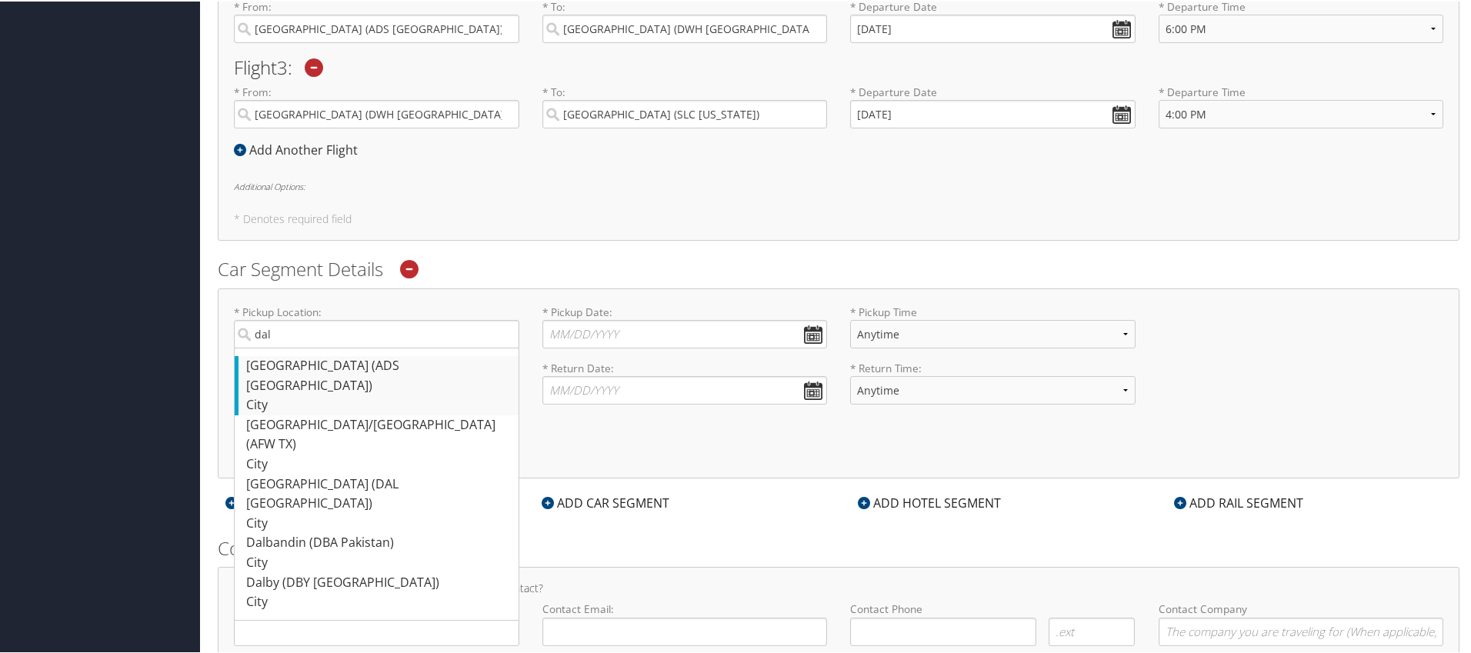
click at [401, 368] on div "Dallas (ADS TX)" at bounding box center [378, 374] width 265 height 39
click at [401, 347] on input "dal" at bounding box center [376, 332] width 285 height 28
type input "Dallas"
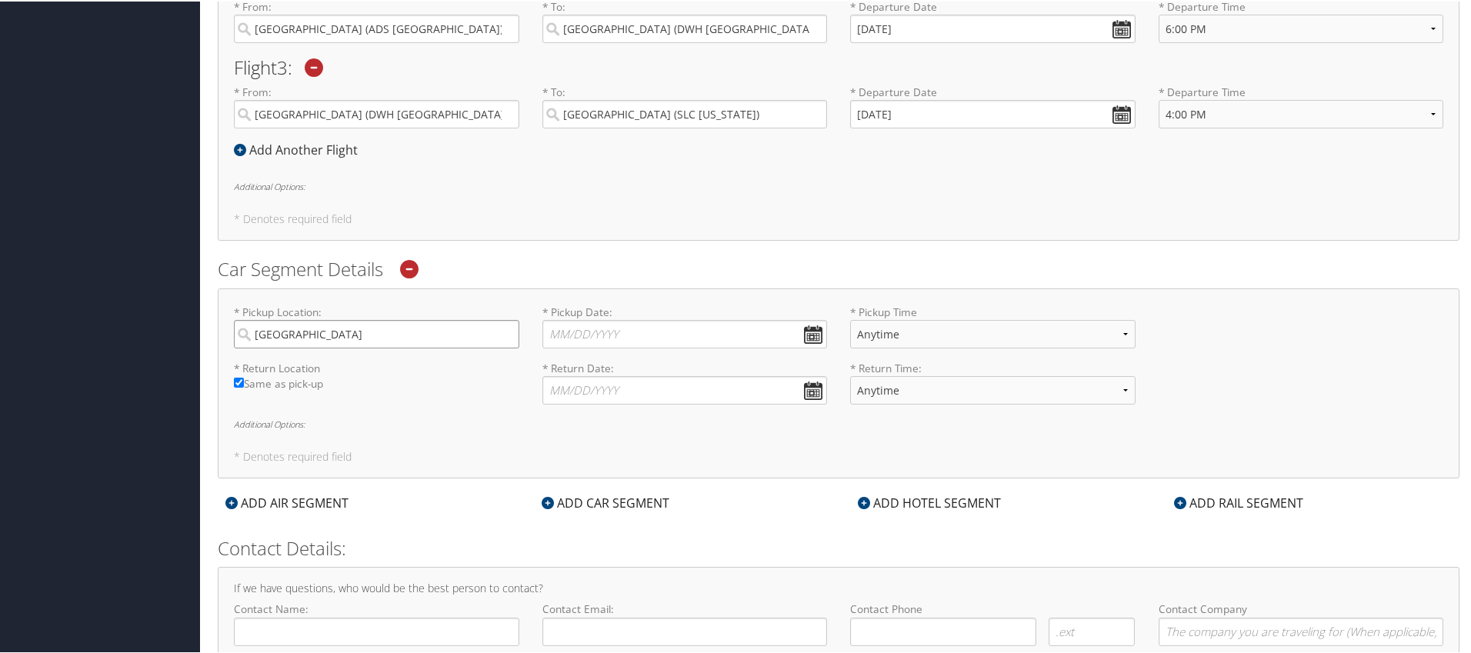
click at [428, 345] on input "Dallas" at bounding box center [376, 332] width 285 height 28
click at [440, 386] on label "Same as pick-up" at bounding box center [376, 387] width 285 height 24
click at [244, 386] on input "Same as pick-up" at bounding box center [239, 381] width 10 height 10
checkbox input "false"
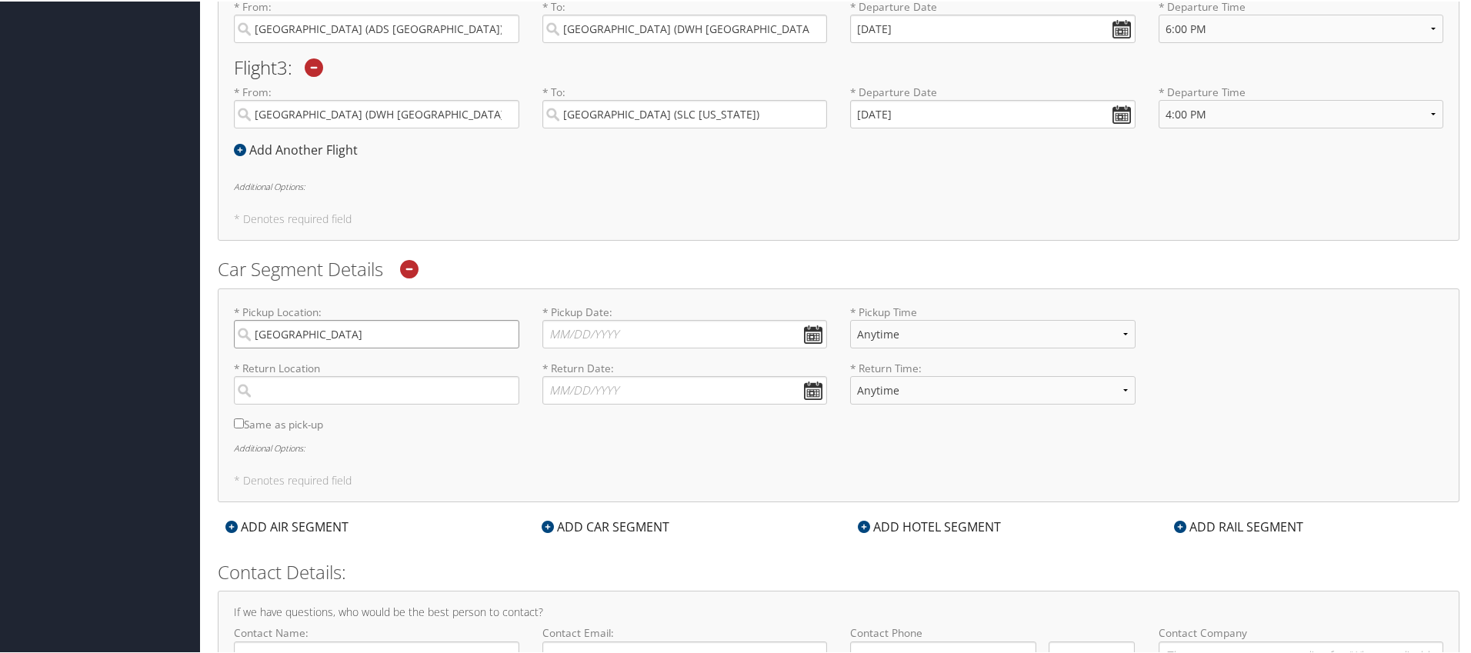
click at [384, 335] on input "Dallas" at bounding box center [376, 332] width 285 height 28
click at [629, 333] on input "* Pickup Date: Dates must be valid" at bounding box center [684, 332] width 285 height 28
click at [634, 436] on td "10" at bounding box center [628, 435] width 21 height 21
type input "09/10/2025"
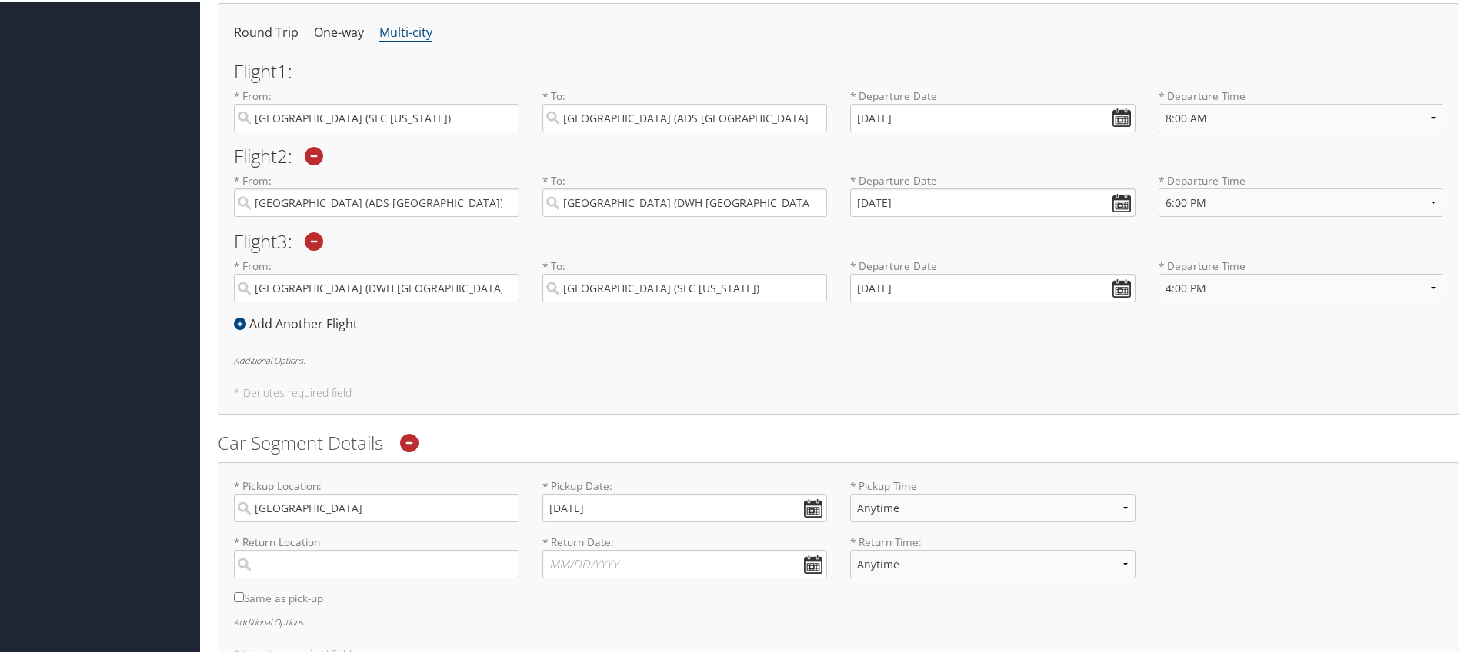
scroll to position [554, 0]
click at [977, 509] on select "Anytime 12:00 AM 1:00 AM 2:00 AM 3:00 AM 4:00 AM 5:00 AM 6:00 AM 7:00 AM 8:00 A…" at bounding box center [992, 509] width 285 height 28
select select "12:00 PM"
click at [850, 495] on select "Anytime 12:00 AM 1:00 AM 2:00 AM 3:00 AM 4:00 AM 5:00 AM 6:00 AM 7:00 AM 8:00 A…" at bounding box center [992, 509] width 285 height 28
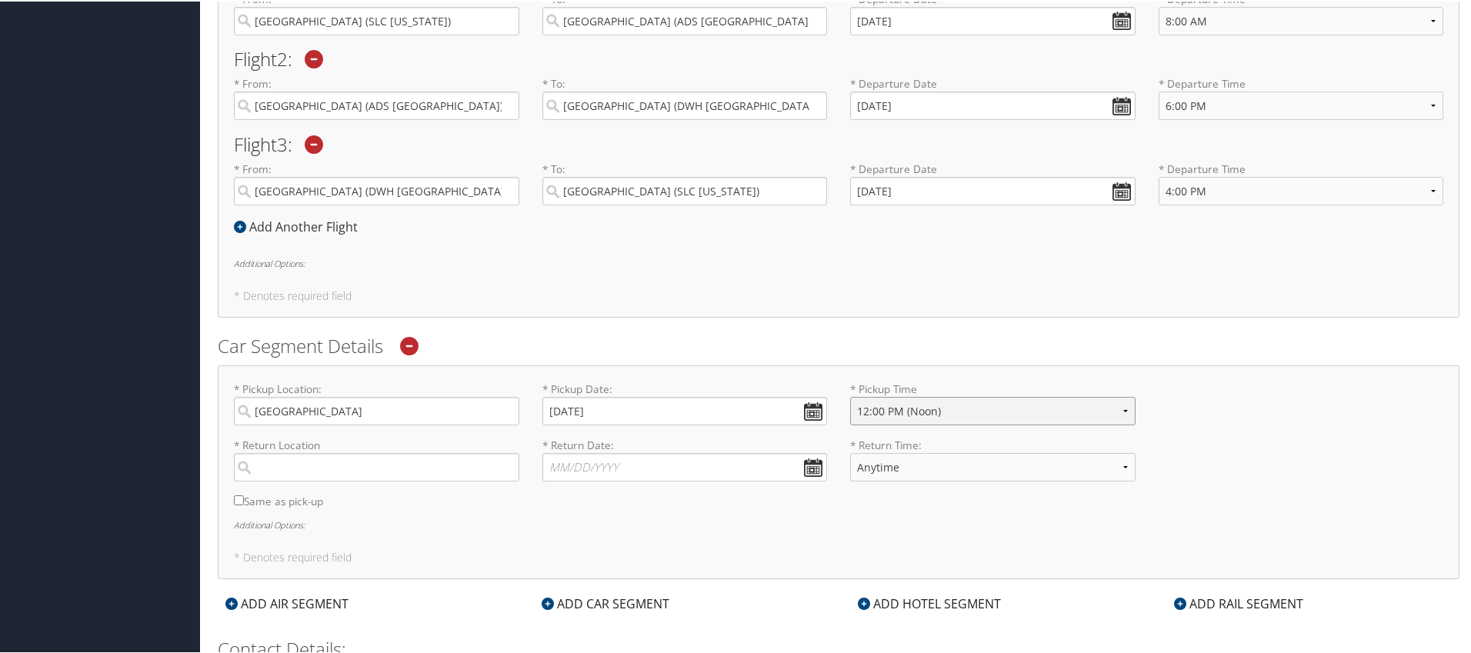
scroll to position [658, 0]
click at [414, 461] on input "search" at bounding box center [376, 461] width 285 height 28
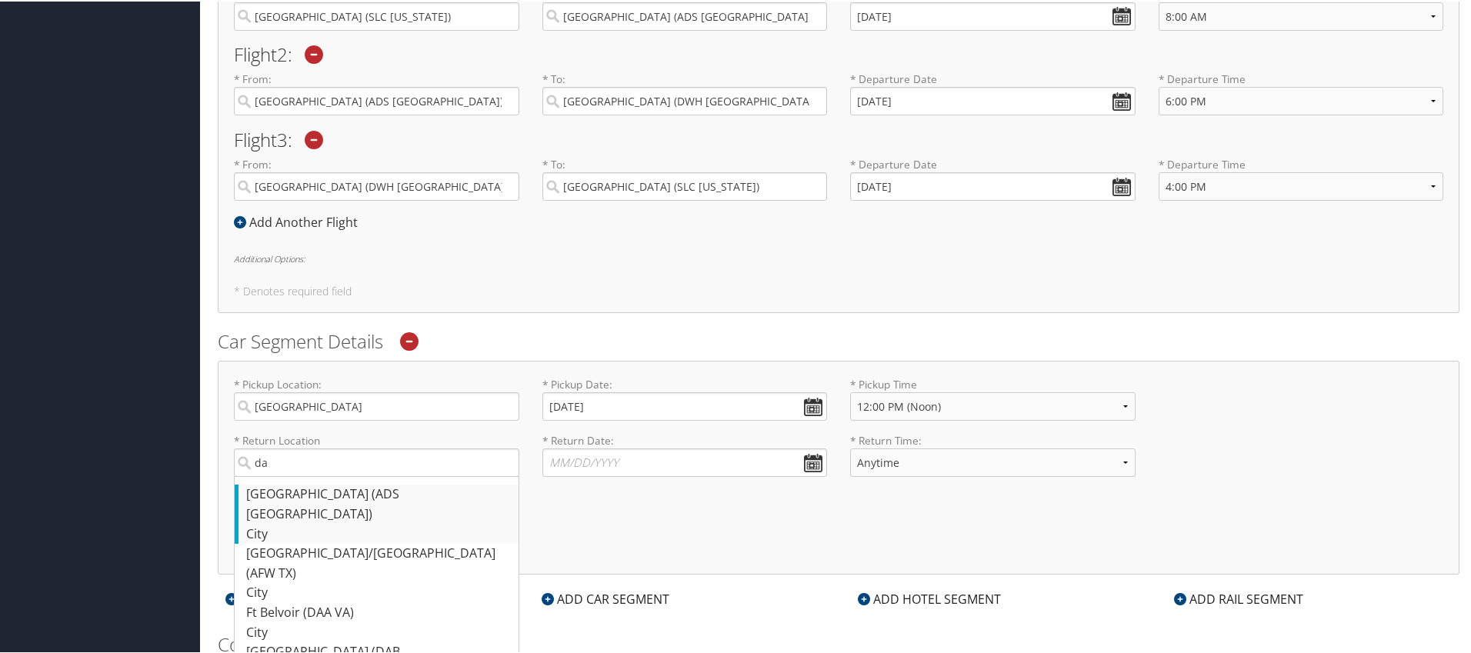
click at [406, 523] on div "City" at bounding box center [378, 533] width 265 height 20
click at [406, 475] on input "da" at bounding box center [376, 461] width 285 height 28
type input "Dallas"
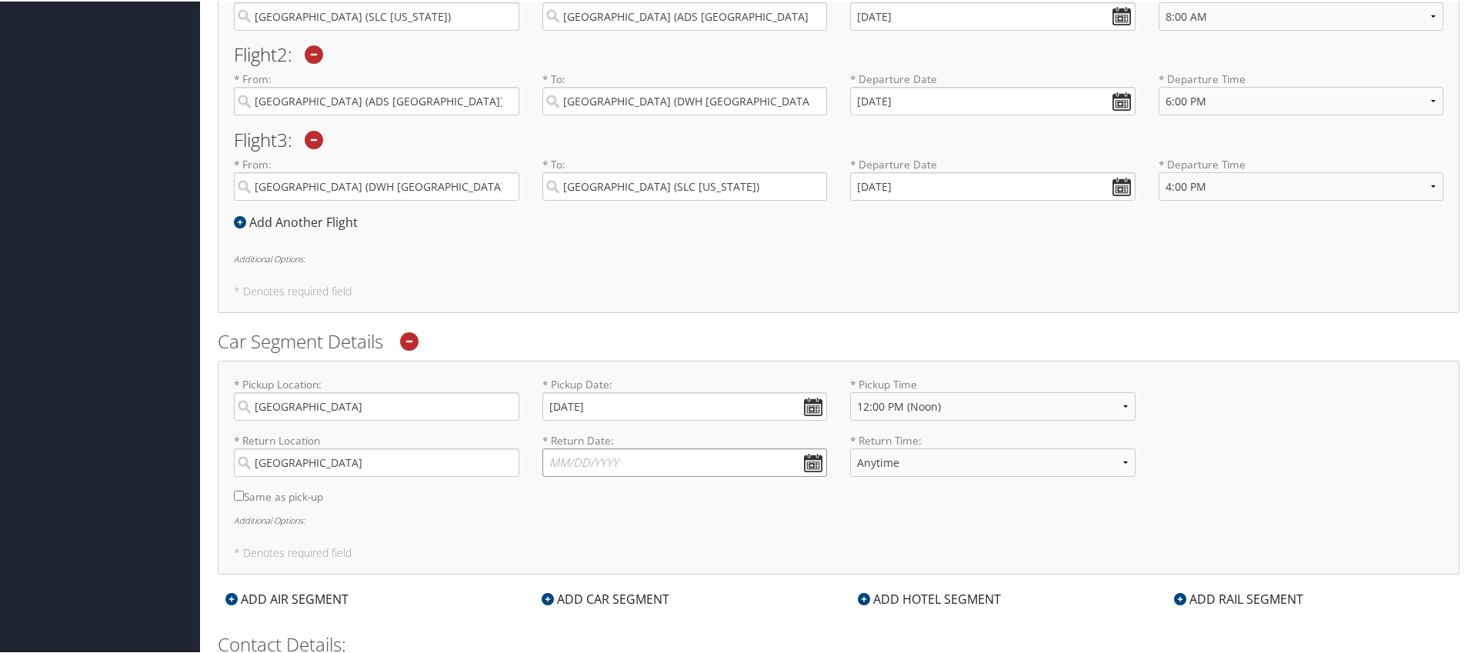
click at [794, 450] on input "* Return Date: Dates must be valid" at bounding box center [684, 461] width 285 height 28
click at [633, 563] on td "10" at bounding box center [628, 564] width 21 height 21
type input "09/10/2025"
click at [958, 461] on select "Anytime 12:00 AM 1:00 AM 2:00 AM 3:00 AM 4:00 AM 5:00 AM 6:00 AM 7:00 AM 8:00 A…" at bounding box center [992, 461] width 285 height 28
select select "5:00 PM"
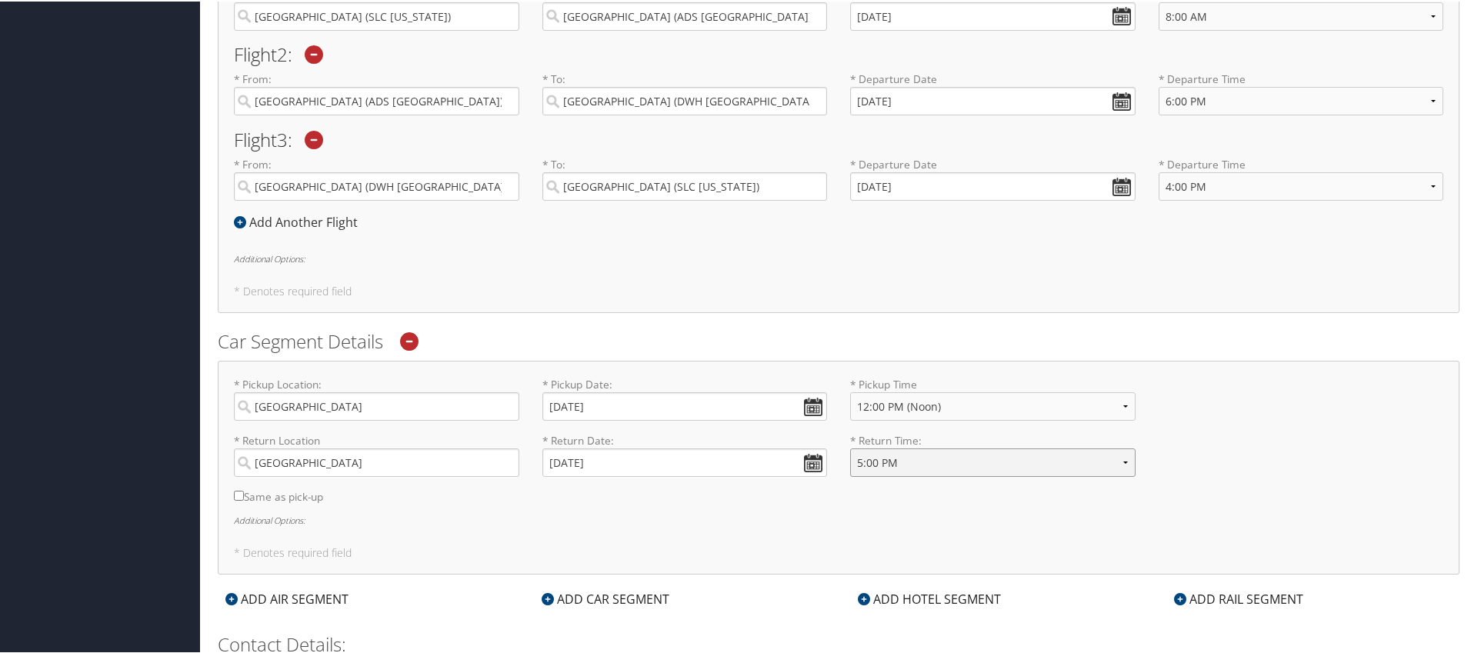
click at [850, 447] on select "Anytime 12:00 AM 1:00 AM 2:00 AM 3:00 AM 4:00 AM 5:00 AM 6:00 AM 7:00 AM 8:00 A…" at bounding box center [992, 461] width 285 height 28
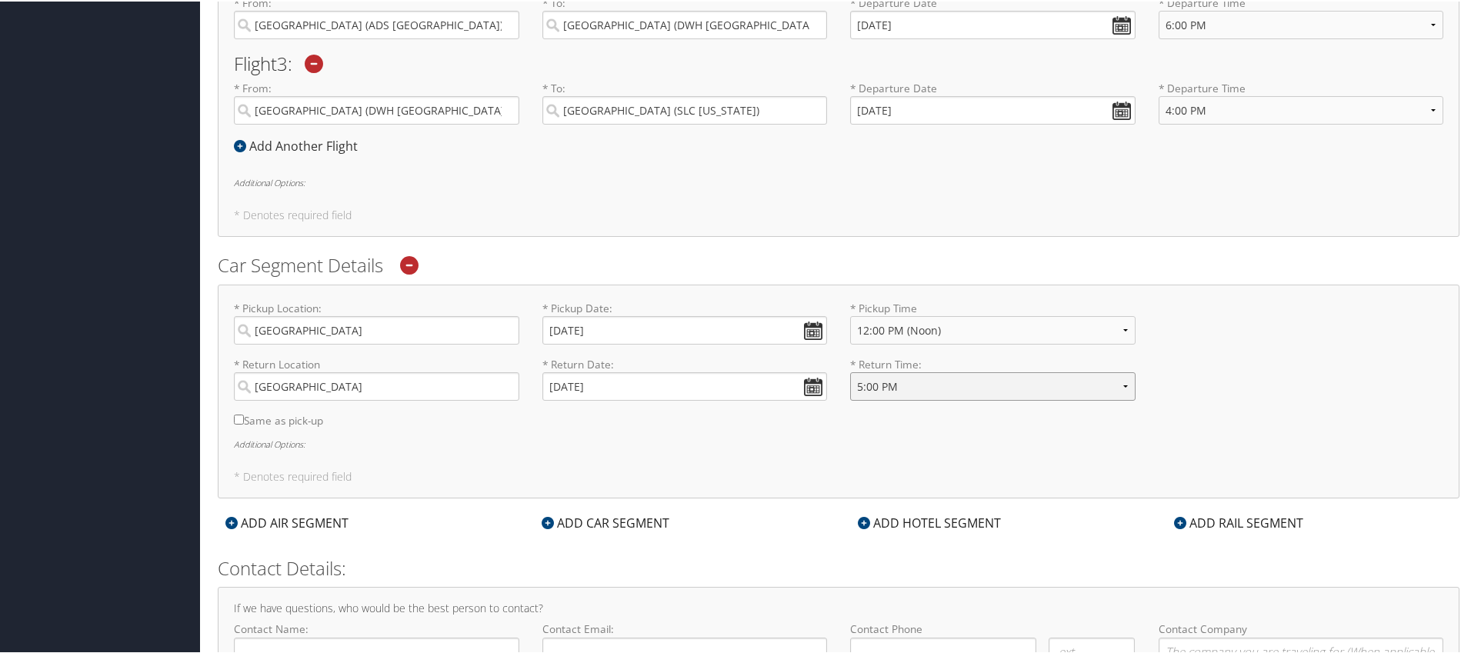
scroll to position [735, 0]
click at [240, 421] on input "Same as pick-up" at bounding box center [239, 417] width 10 height 10
checkbox input "true"
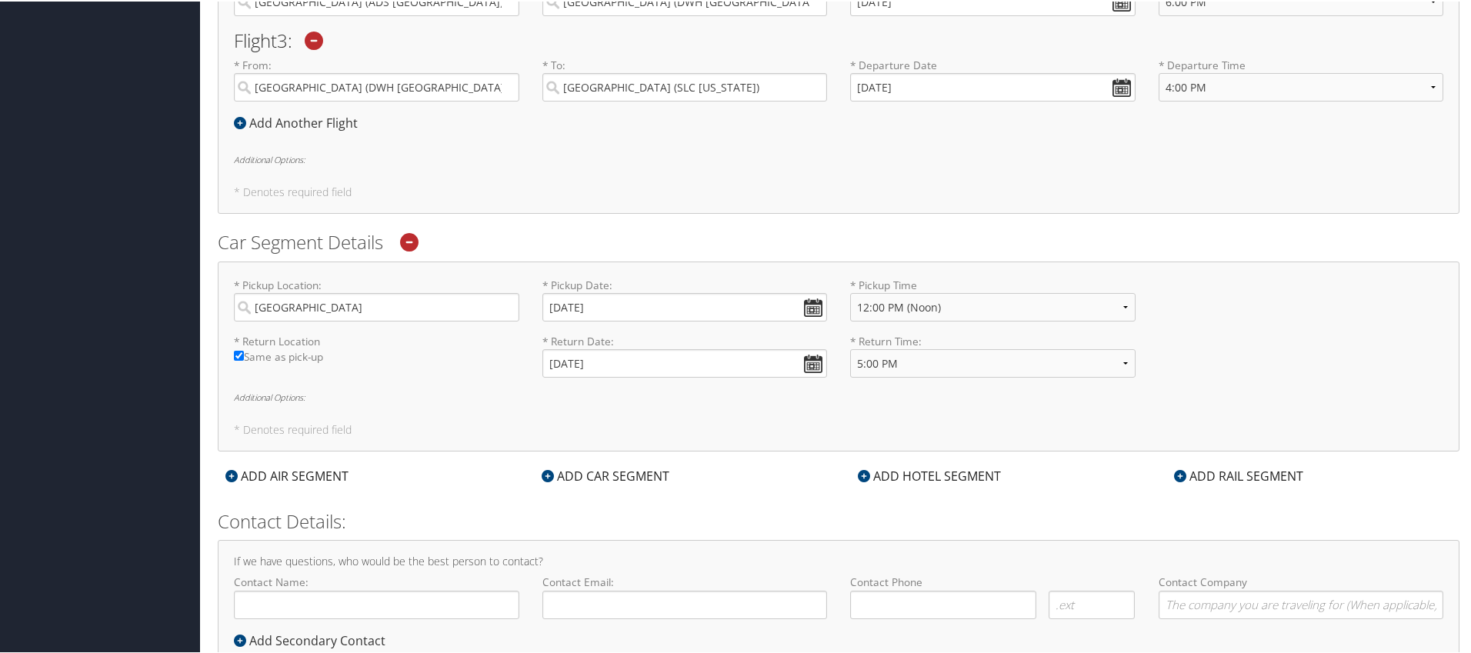
scroll to position [808, 0]
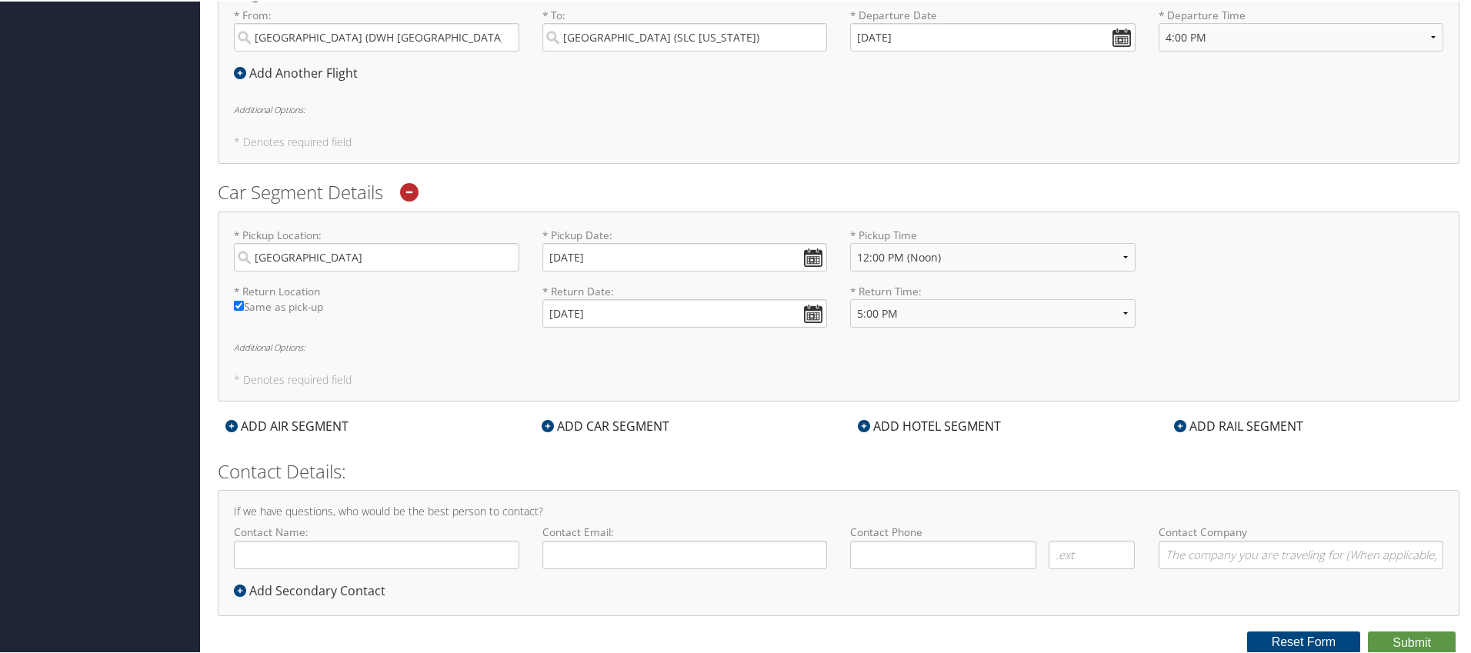
click at [648, 428] on div "ADD CAR SEGMENT" at bounding box center [605, 424] width 143 height 18
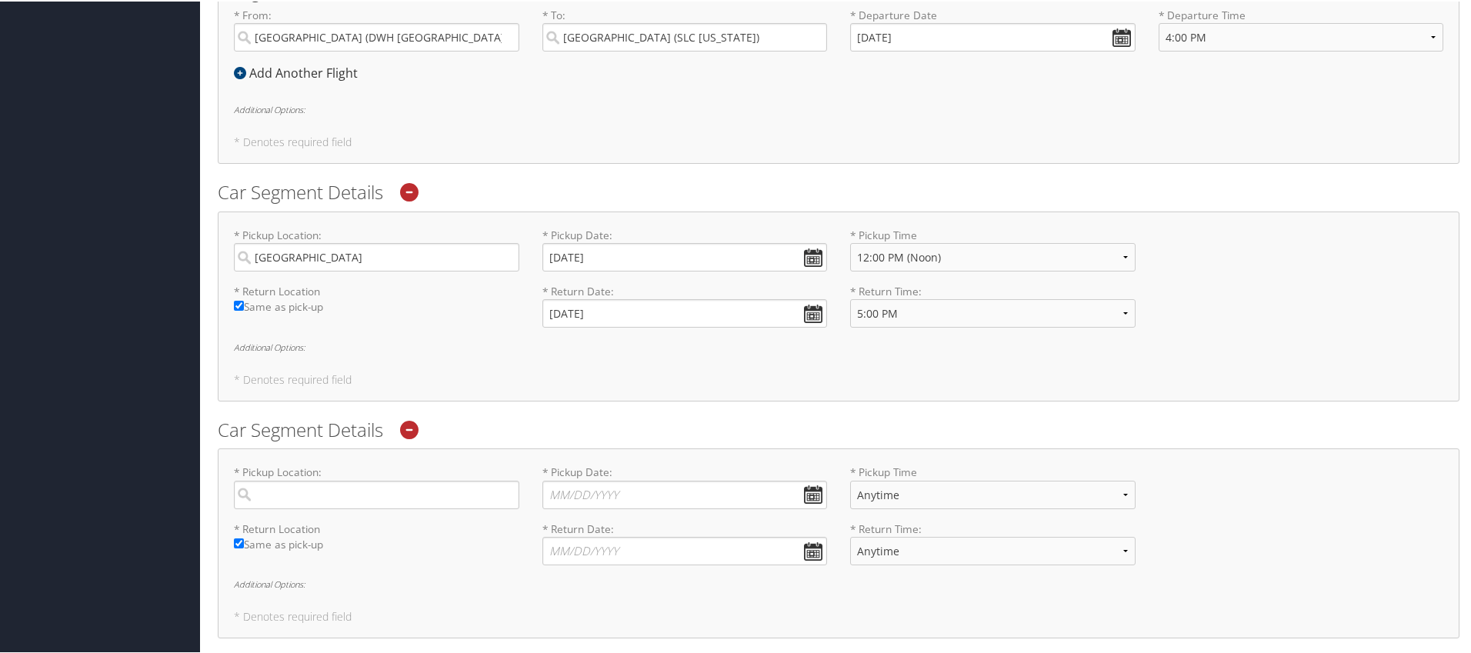
scroll to position [828, 0]
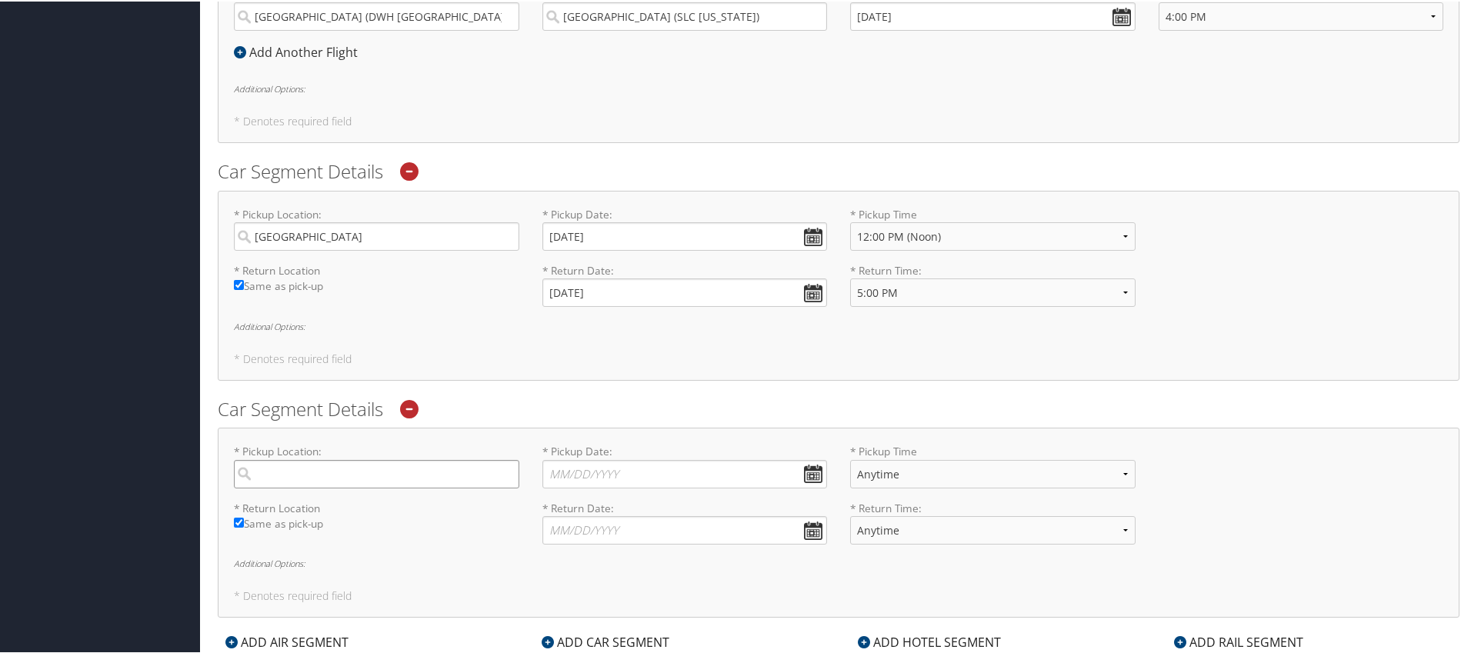
click at [375, 472] on input "search" at bounding box center [376, 472] width 285 height 28
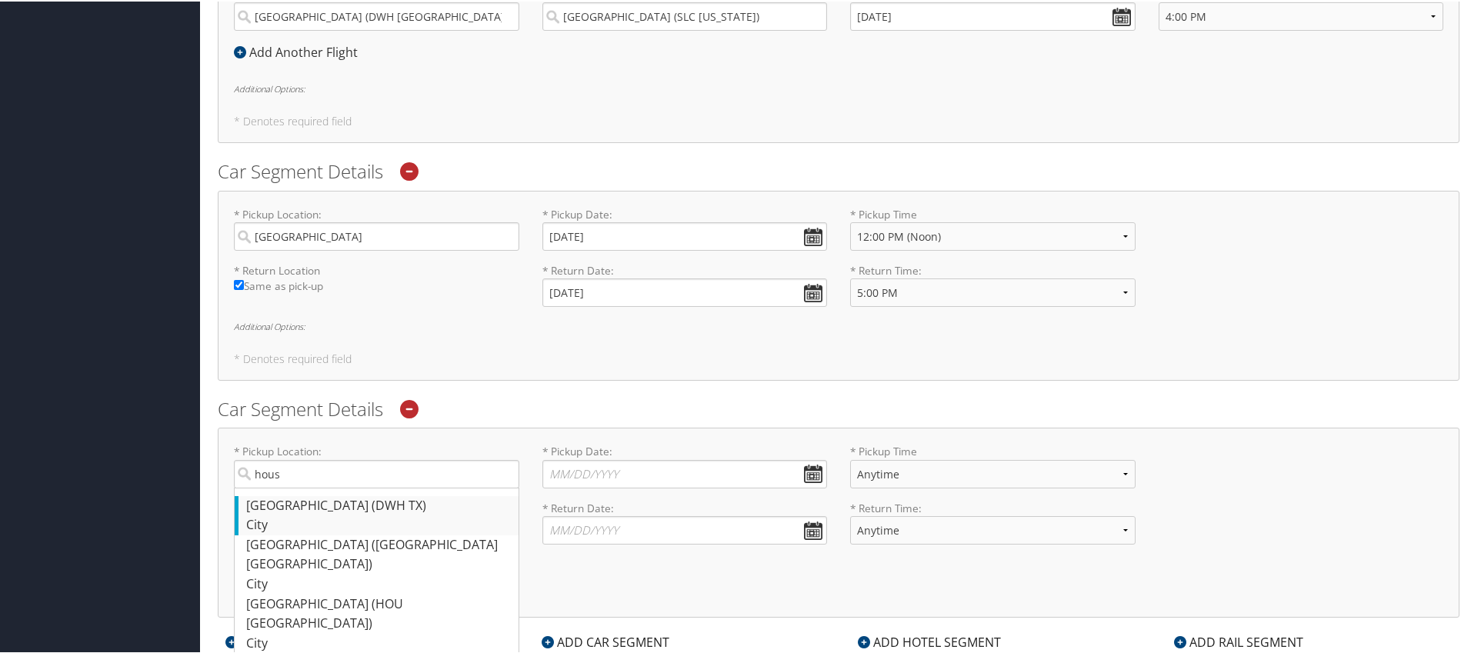
click at [338, 508] on div "Houston (DWH TX)" at bounding box center [378, 505] width 265 height 20
click at [338, 487] on input "hous" at bounding box center [376, 472] width 285 height 28
type input "Houston"
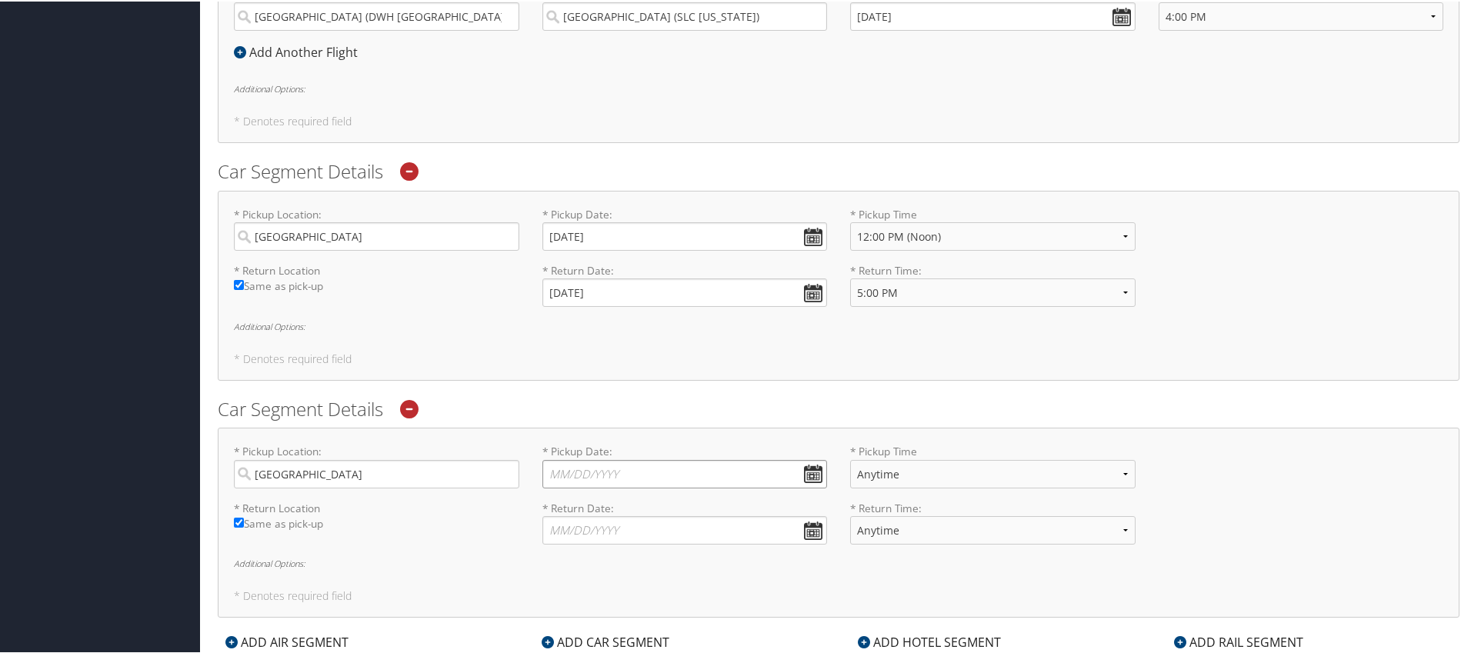
click at [668, 473] on input "* Pickup Date: Dates must be valid" at bounding box center [684, 472] width 285 height 28
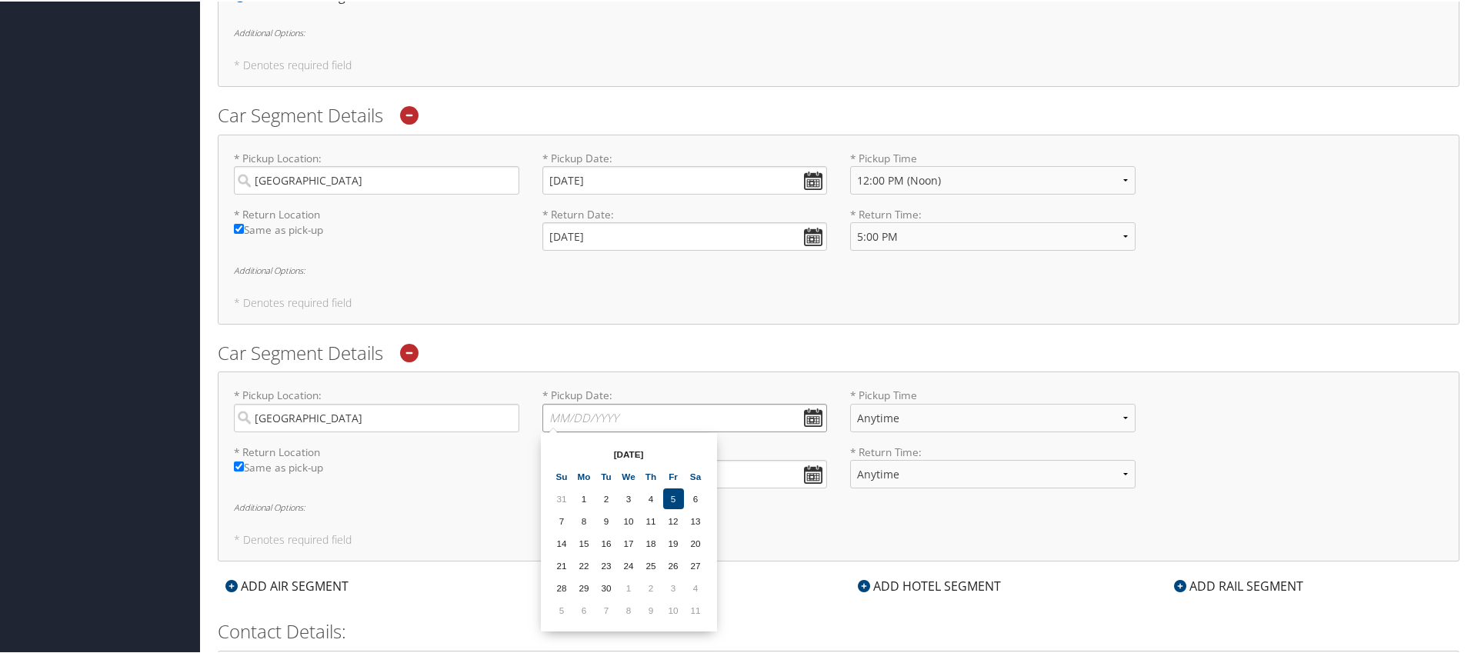
scroll to position [891, 0]
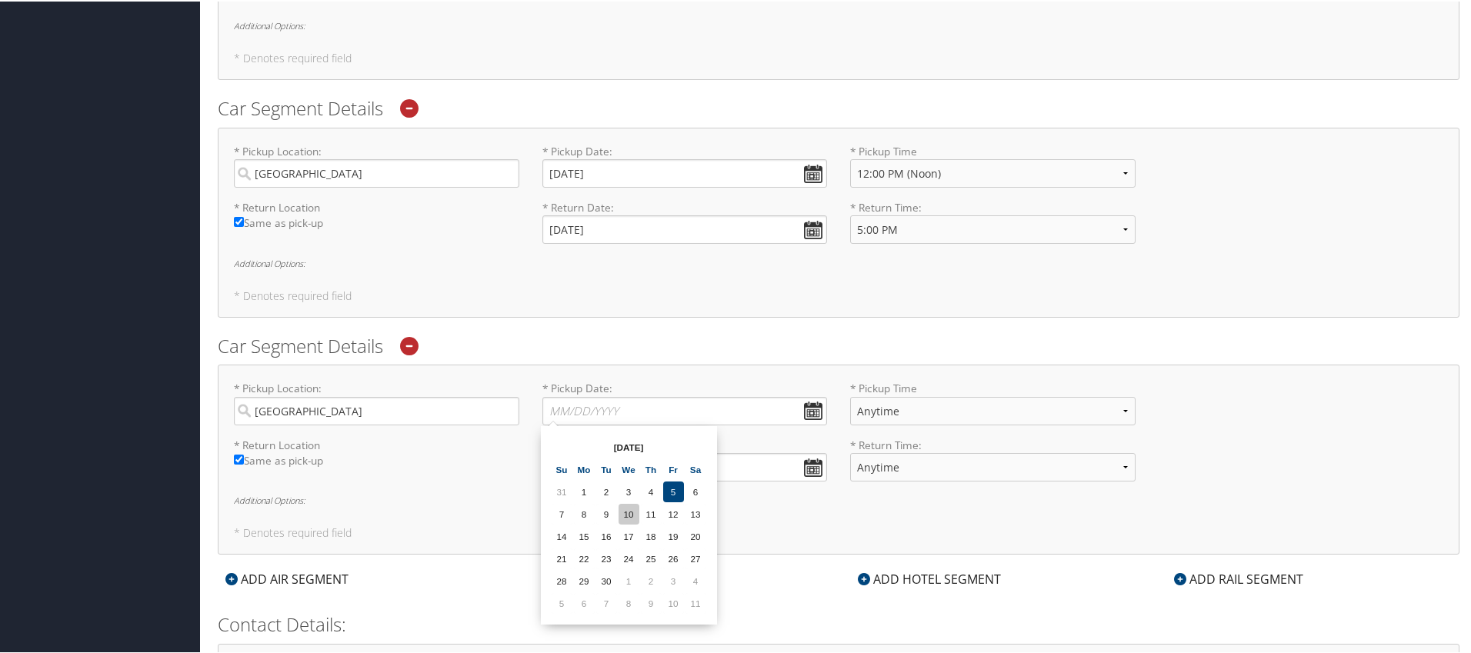
click at [624, 515] on td "10" at bounding box center [628, 512] width 21 height 21
type input "09/10/2025"
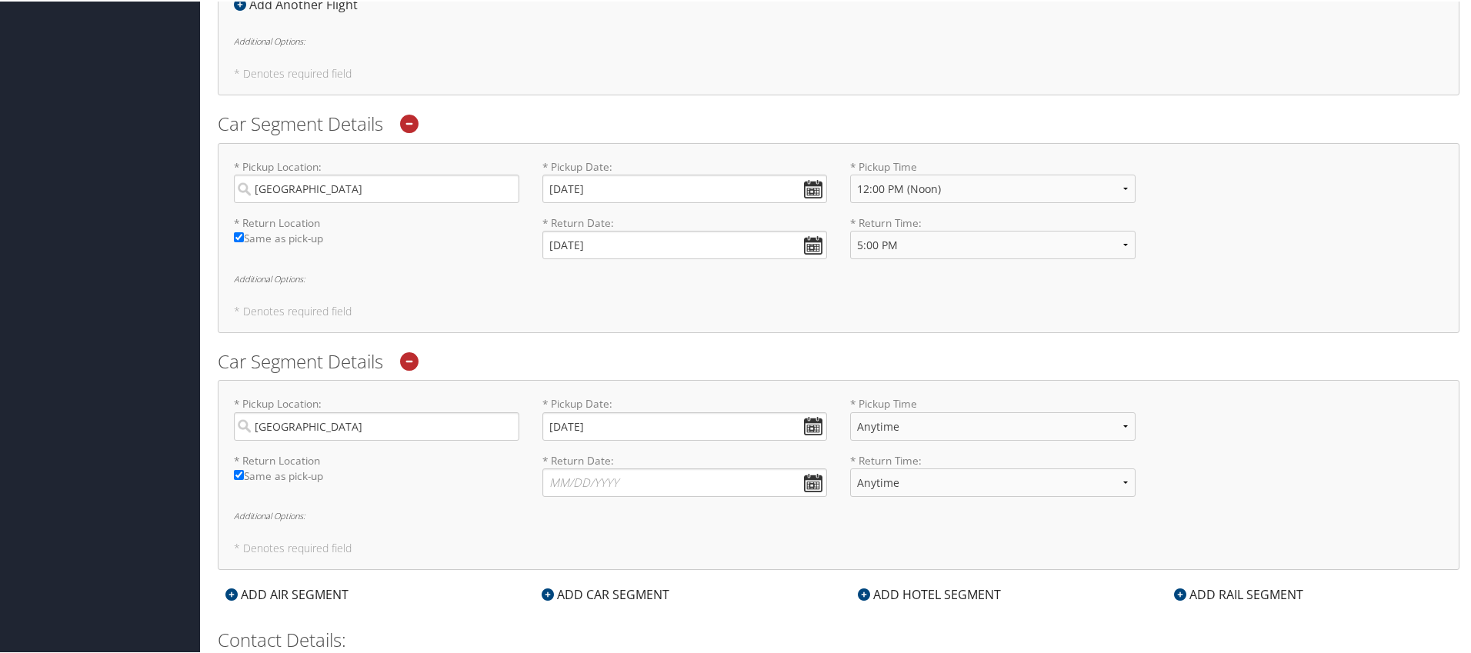
scroll to position [875, 0]
click at [888, 429] on select "Anytime 12:00 AM 1:00 AM 2:00 AM 3:00 AM 4:00 AM 5:00 AM 6:00 AM 7:00 AM 8:00 A…" at bounding box center [992, 425] width 285 height 28
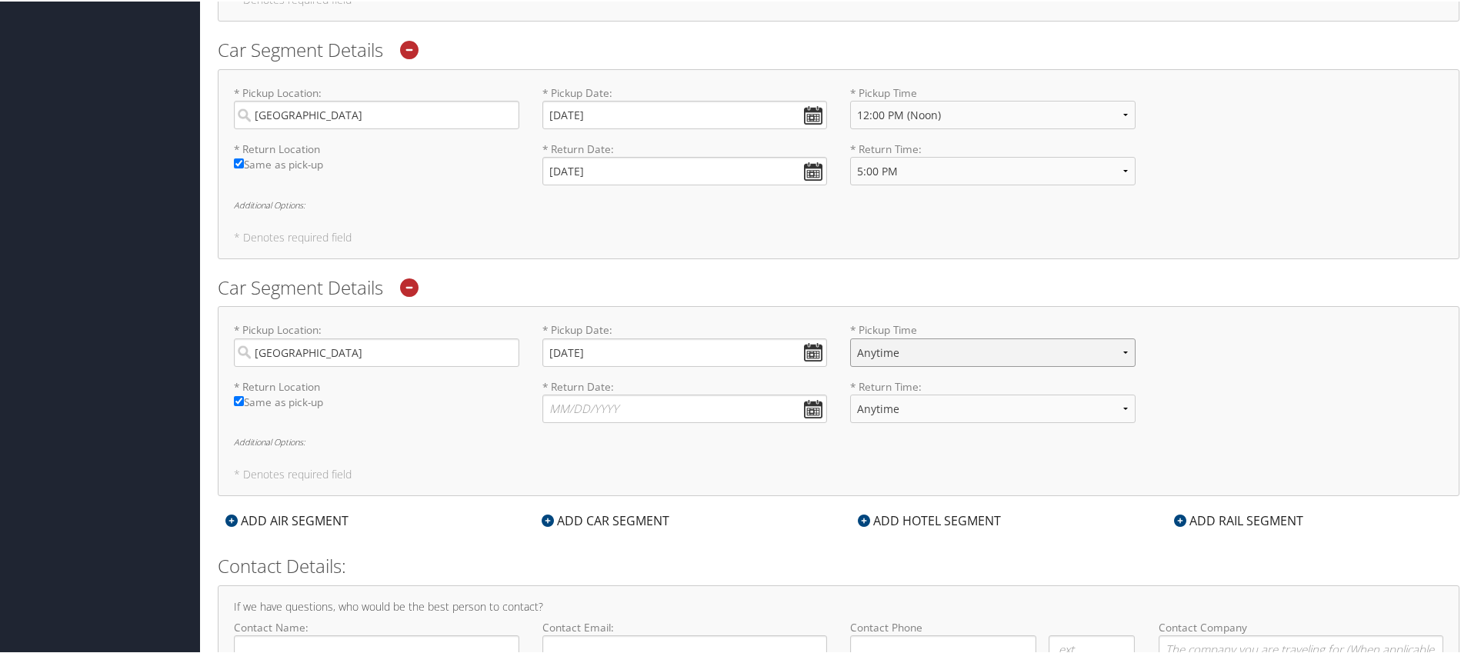
scroll to position [966, 0]
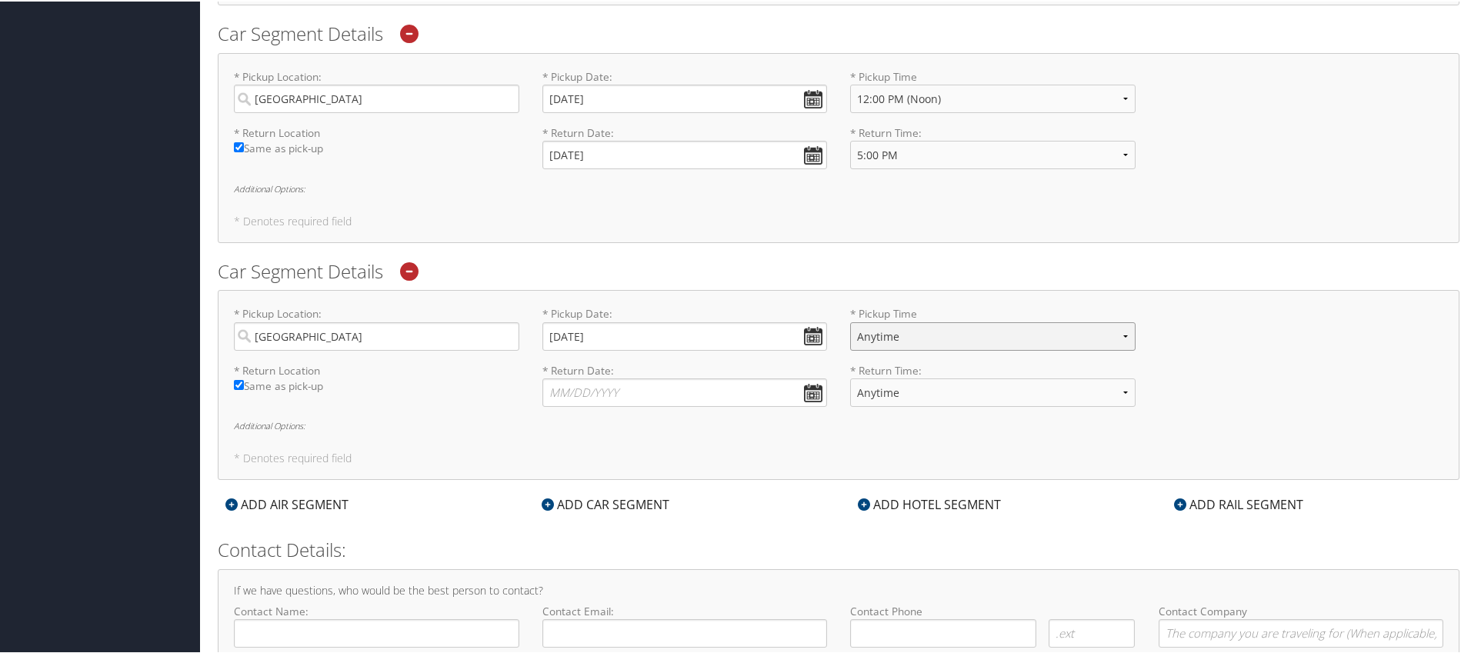
click at [882, 334] on select "Anytime 12:00 AM 1:00 AM 2:00 AM 3:00 AM 4:00 AM 5:00 AM 6:00 AM 7:00 AM 8:00 A…" at bounding box center [992, 335] width 285 height 28
click at [850, 321] on select "Anytime 12:00 AM 1:00 AM 2:00 AM 3:00 AM 4:00 AM 5:00 AM 6:00 AM 7:00 AM 8:00 A…" at bounding box center [992, 335] width 285 height 28
click at [928, 327] on select "Anytime 12:00 AM 1:00 AM 2:00 AM 3:00 AM 4:00 AM 5:00 AM 6:00 AM 7:00 AM 8:00 A…" at bounding box center [992, 335] width 285 height 28
select select "8:00 PM"
click at [850, 321] on select "Anytime 12:00 AM 1:00 AM 2:00 AM 3:00 AM 4:00 AM 5:00 AM 6:00 AM 7:00 AM 8:00 A…" at bounding box center [992, 335] width 285 height 28
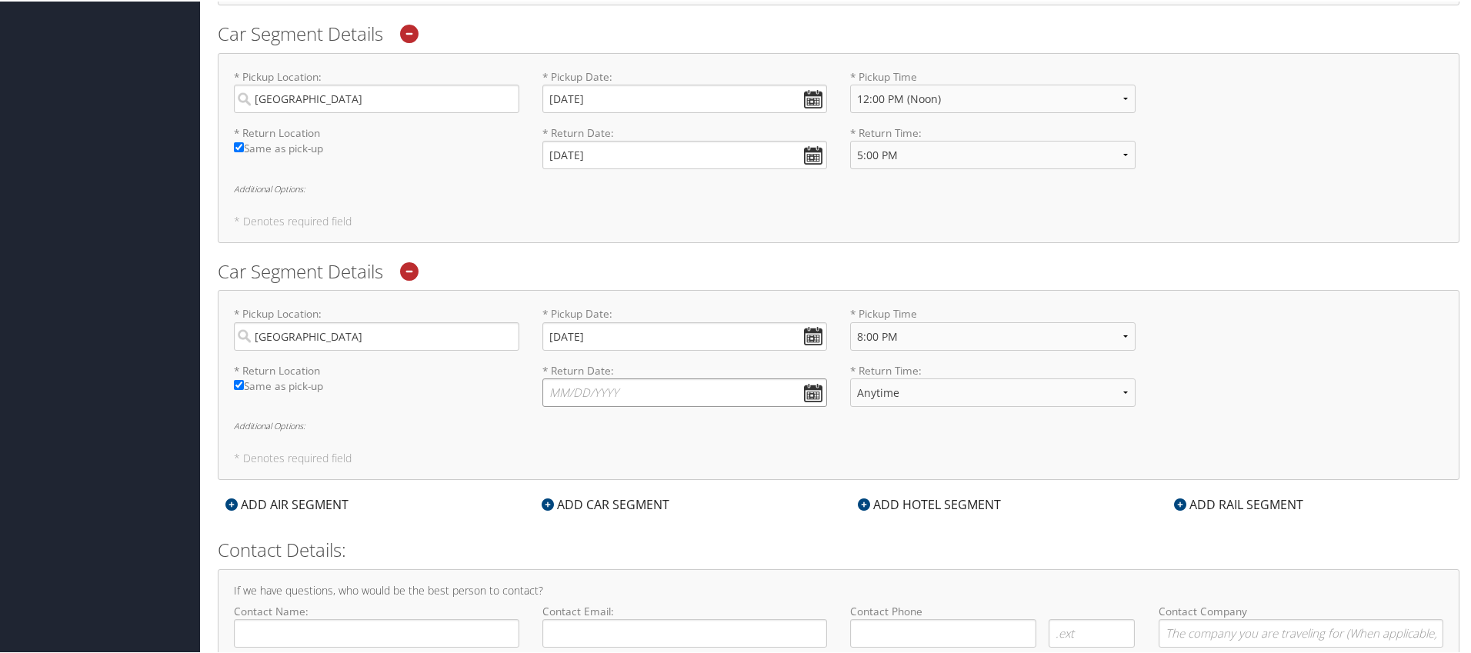
click at [655, 385] on input "* Return Date: Dates must be valid" at bounding box center [684, 391] width 285 height 28
click at [647, 492] on td "11" at bounding box center [651, 494] width 21 height 21
type input "09/11/2025"
click at [907, 396] on select "Anytime 12:00 AM 1:00 AM 2:00 AM 3:00 AM 4:00 AM 5:00 AM 6:00 AM 7:00 AM 8:00 A…" at bounding box center [992, 391] width 285 height 28
select select "3:00 PM"
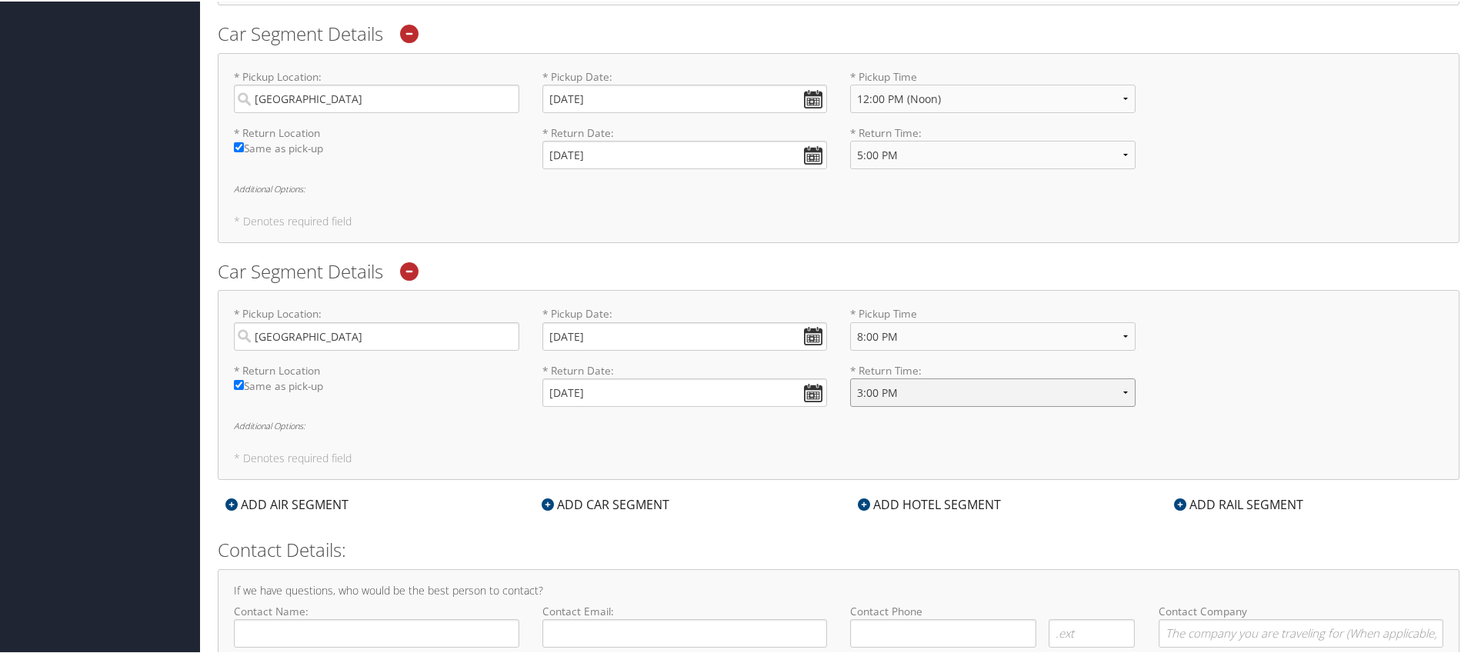
click at [850, 377] on select "Anytime 12:00 AM 1:00 AM 2:00 AM 3:00 AM 4:00 AM 5:00 AM 6:00 AM 7:00 AM 8:00 A…" at bounding box center [992, 391] width 285 height 28
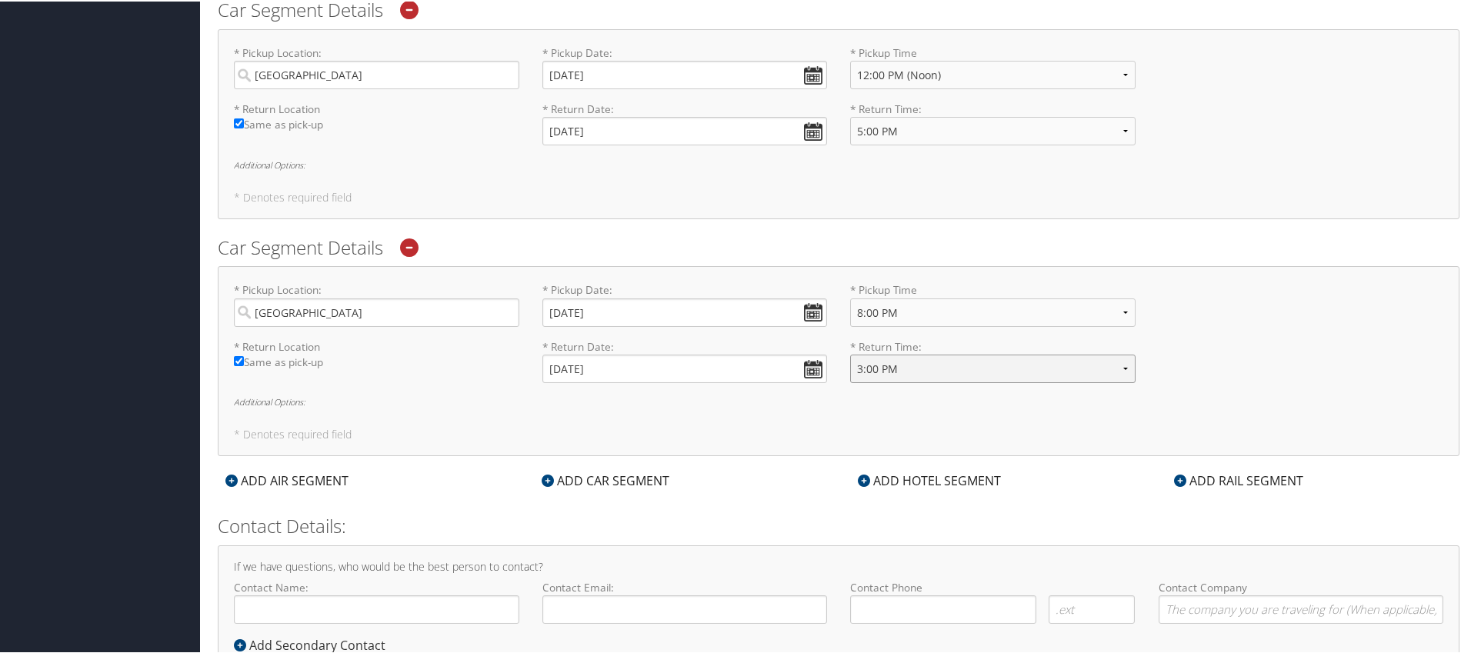
scroll to position [1004, 0]
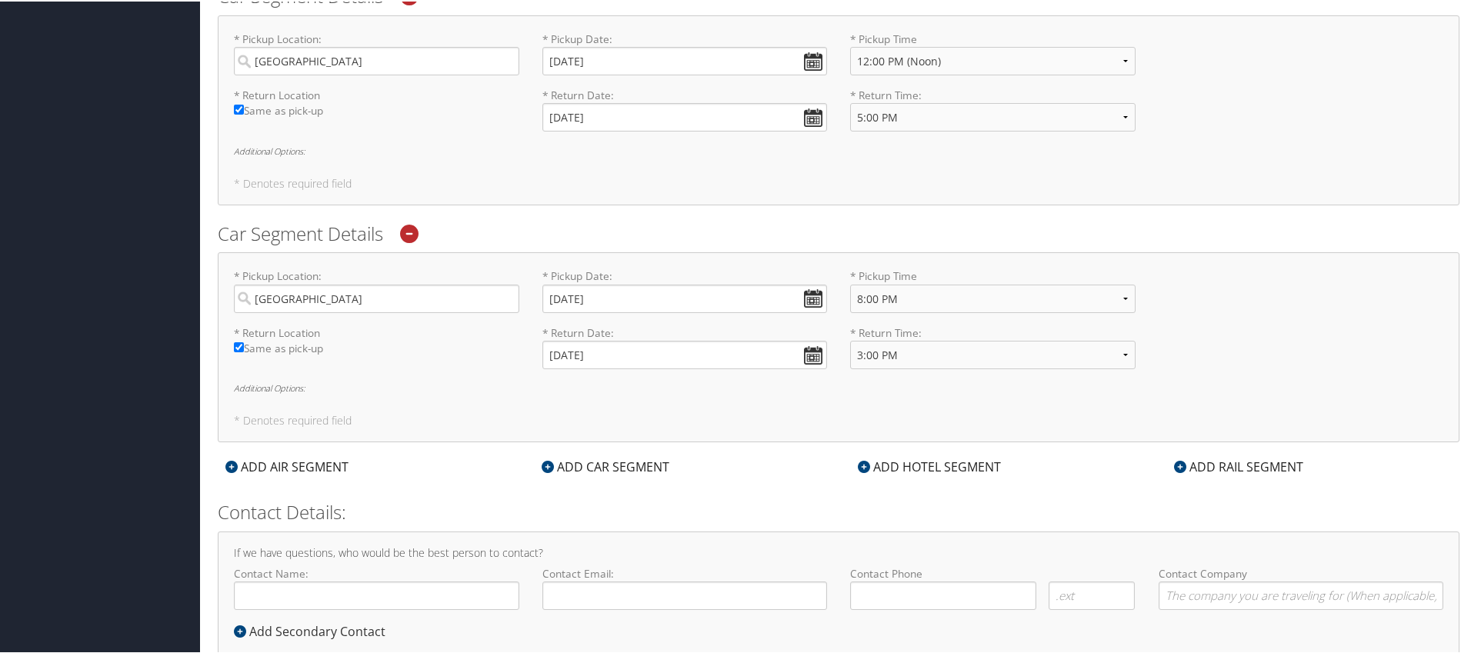
click at [938, 470] on div "ADD HOTEL SEGMENT" at bounding box center [929, 465] width 158 height 18
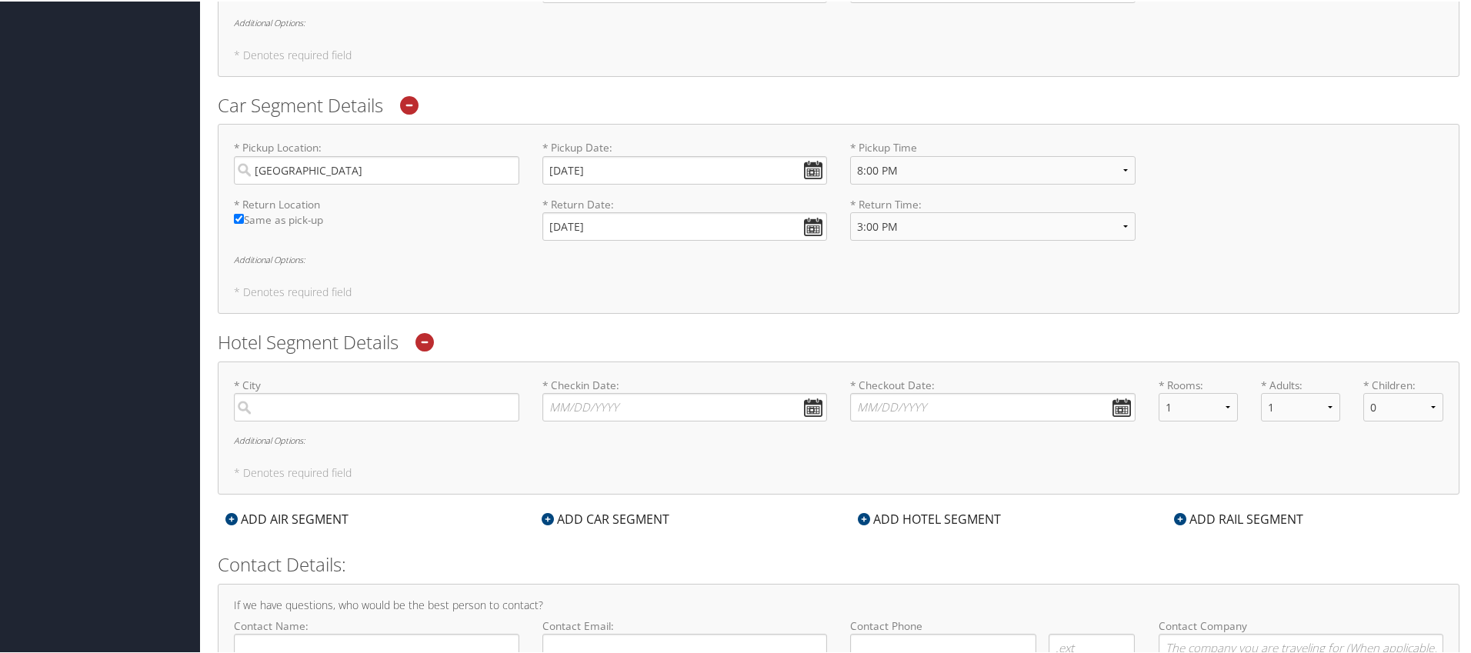
scroll to position [1138, 0]
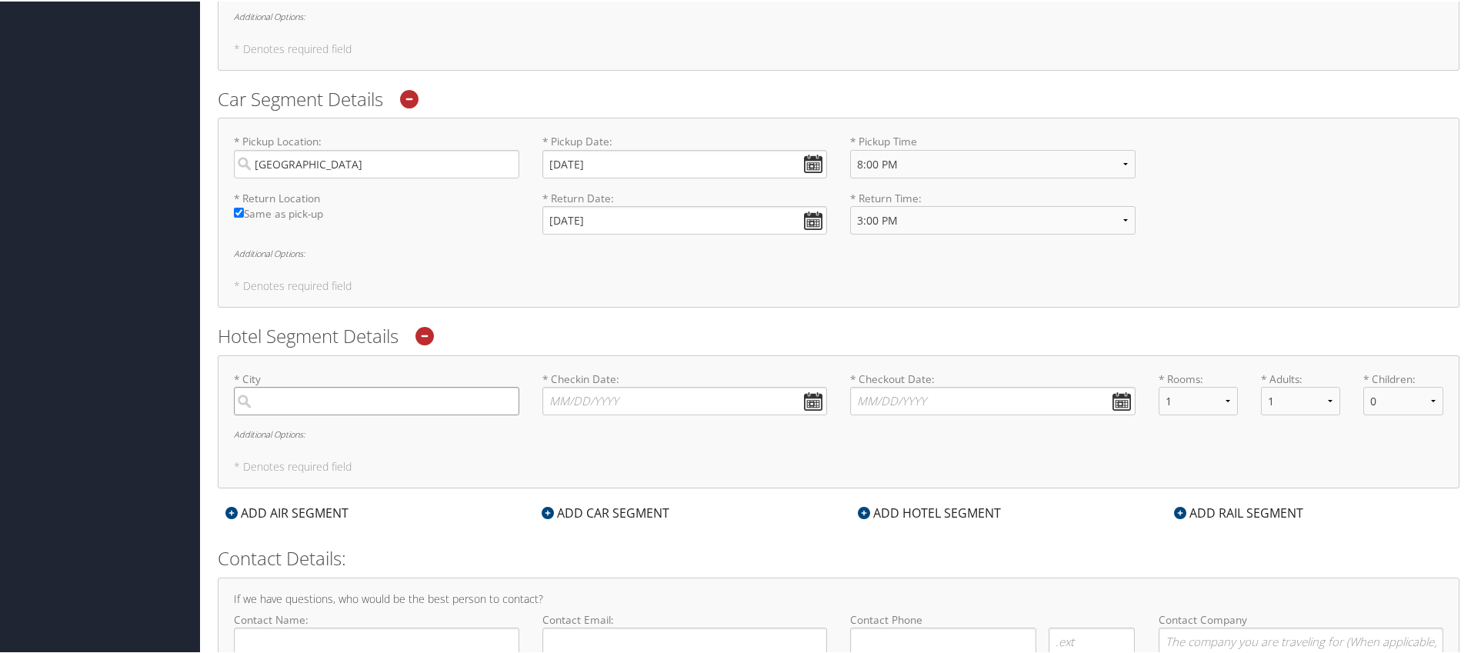
click at [391, 408] on input "search" at bounding box center [376, 399] width 285 height 28
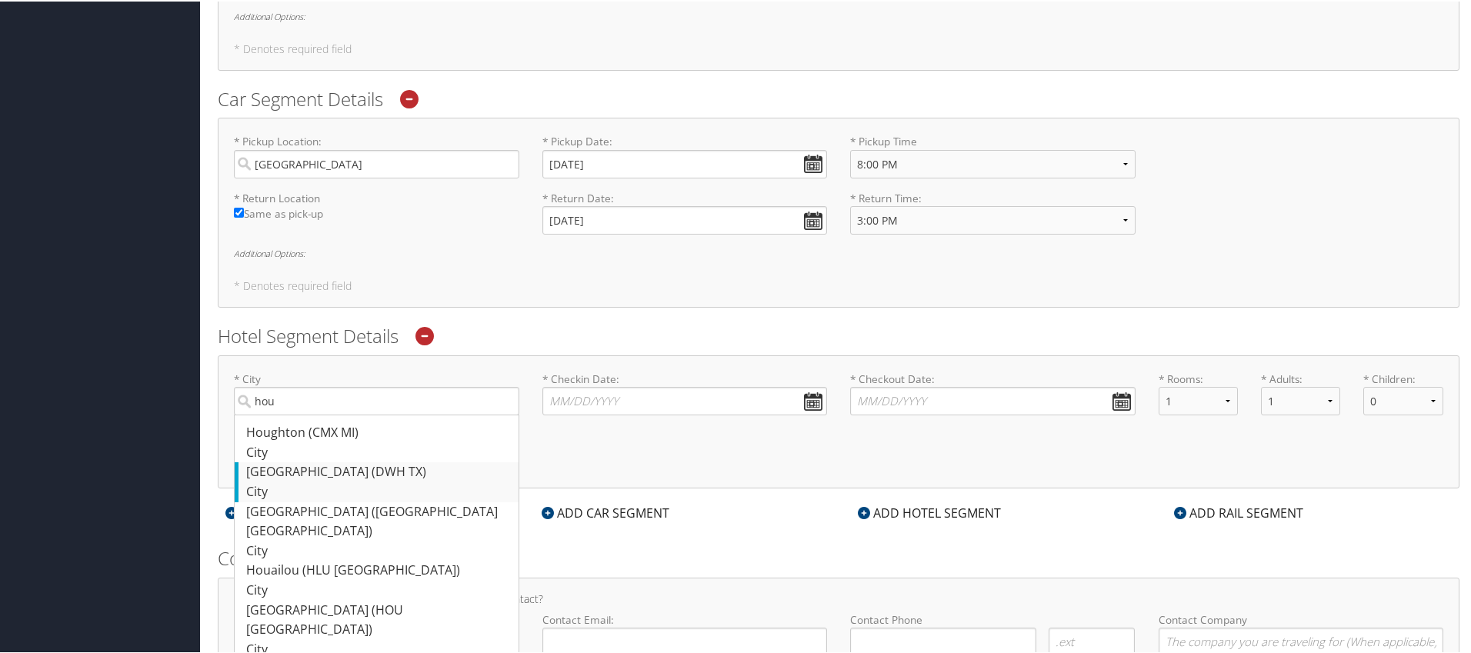
click at [351, 461] on div "Houston (DWH TX)" at bounding box center [378, 471] width 265 height 20
click at [351, 414] on input "hou" at bounding box center [376, 399] width 285 height 28
type input "Houston"
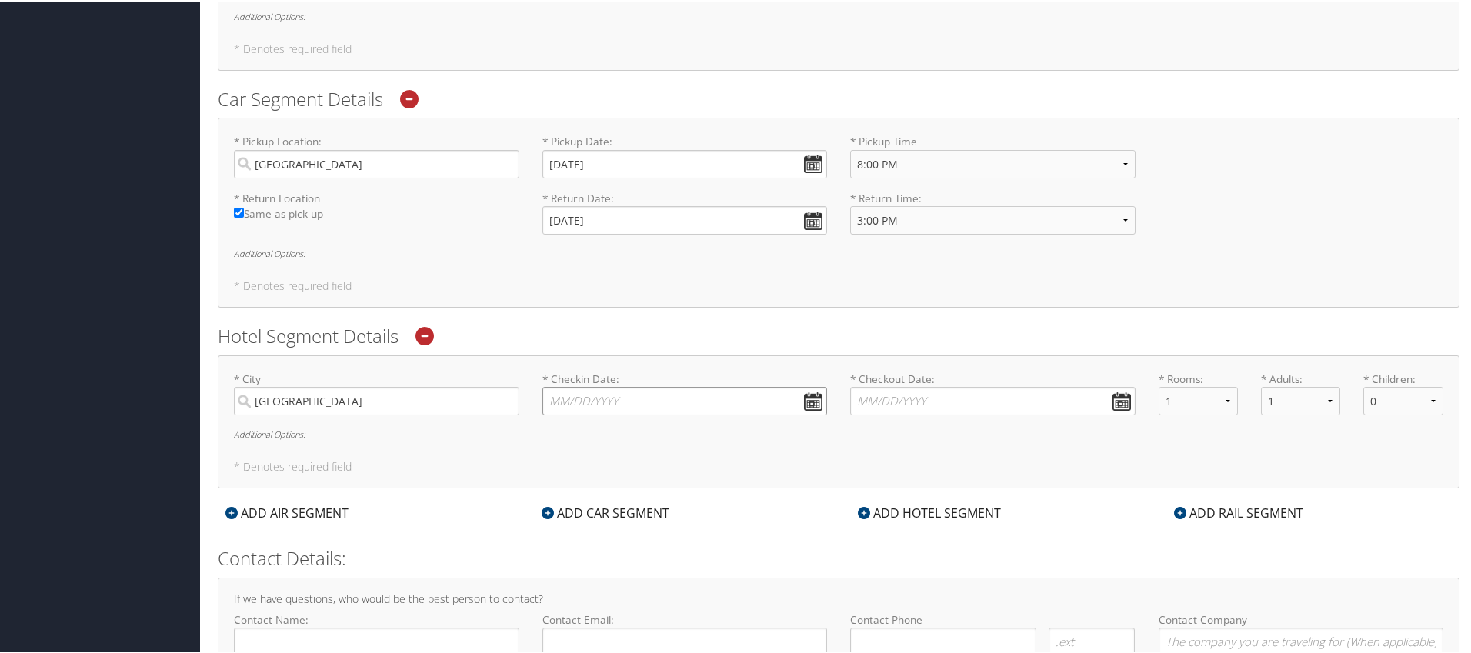
click at [648, 405] on input "* Checkin Date: Dates must be valid" at bounding box center [684, 399] width 285 height 28
click at [632, 505] on td "10" at bounding box center [628, 502] width 21 height 21
type input "09/10/2025"
click at [914, 401] on input "* Checkout Date: Dates must be valid" at bounding box center [992, 399] width 285 height 28
click at [960, 504] on td "11" at bounding box center [957, 502] width 21 height 21
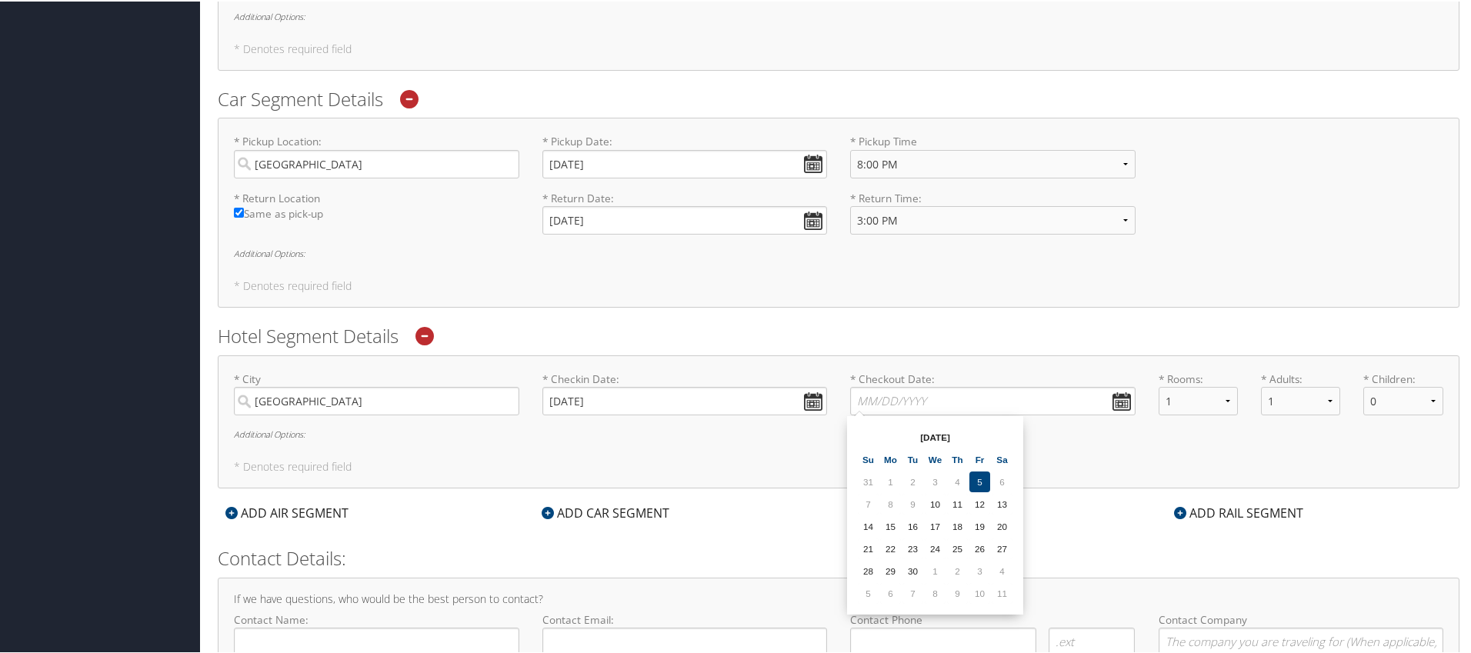
type input "09/11/2025"
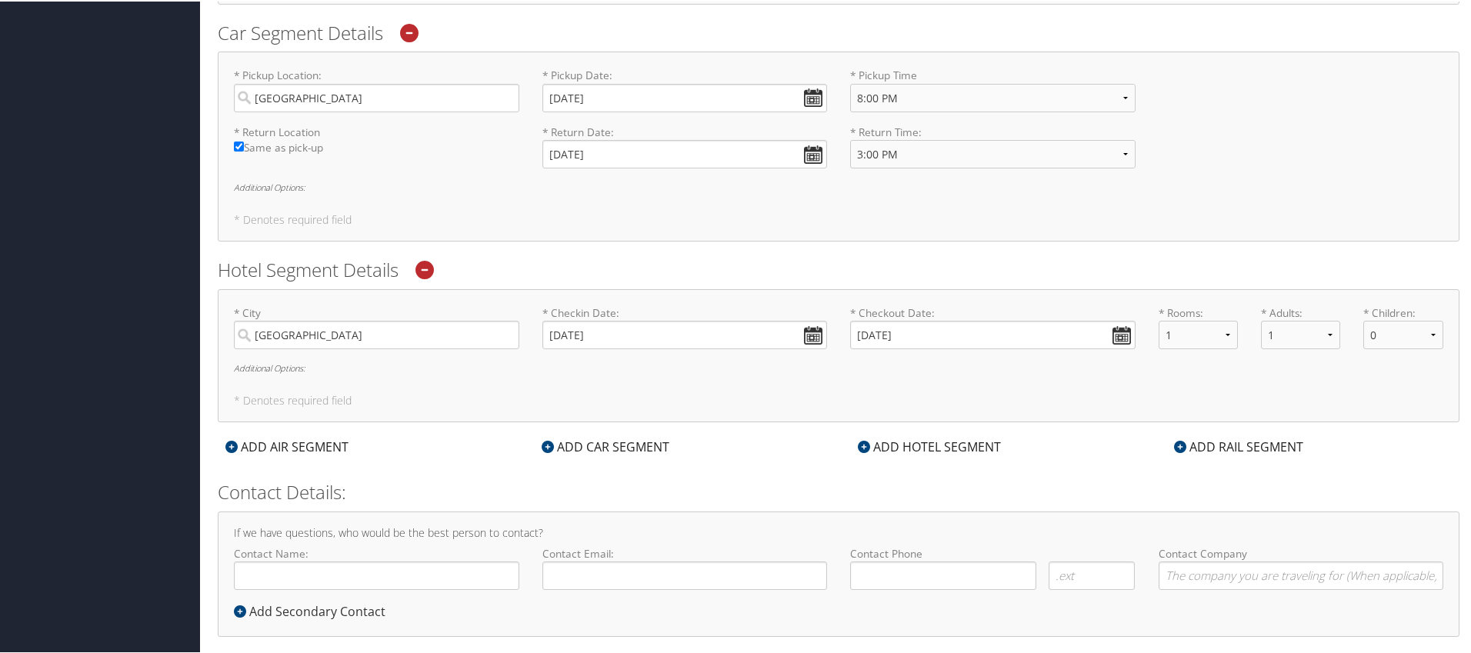
scroll to position [1225, 0]
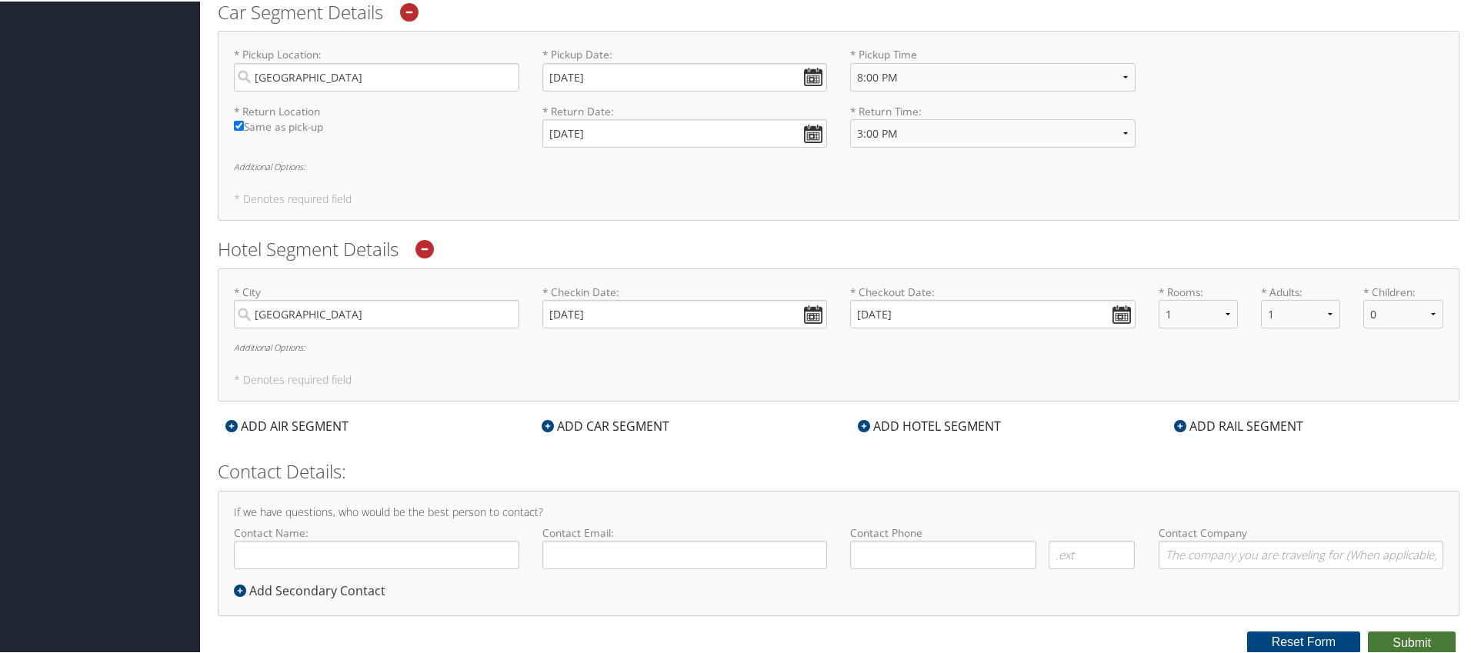
click at [1406, 638] on button "Submit" at bounding box center [1411, 641] width 88 height 23
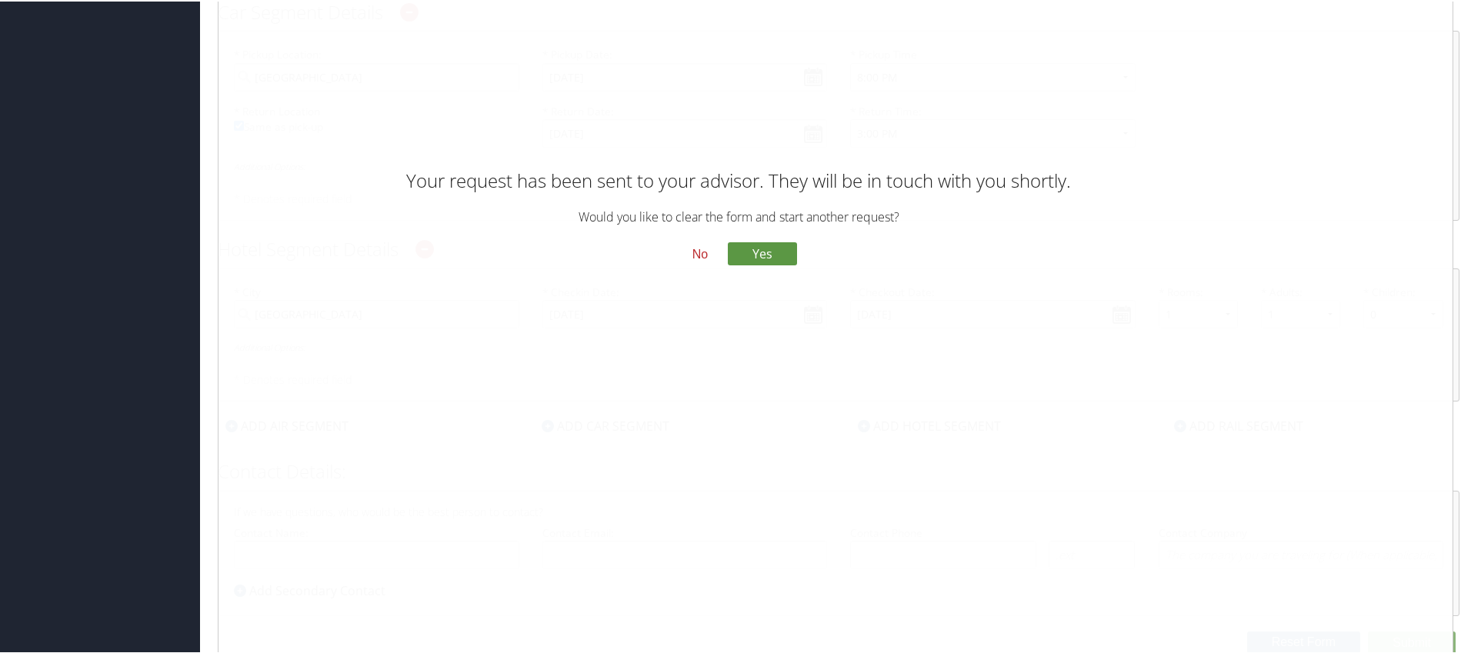
click at [694, 255] on button "No" at bounding box center [700, 252] width 40 height 26
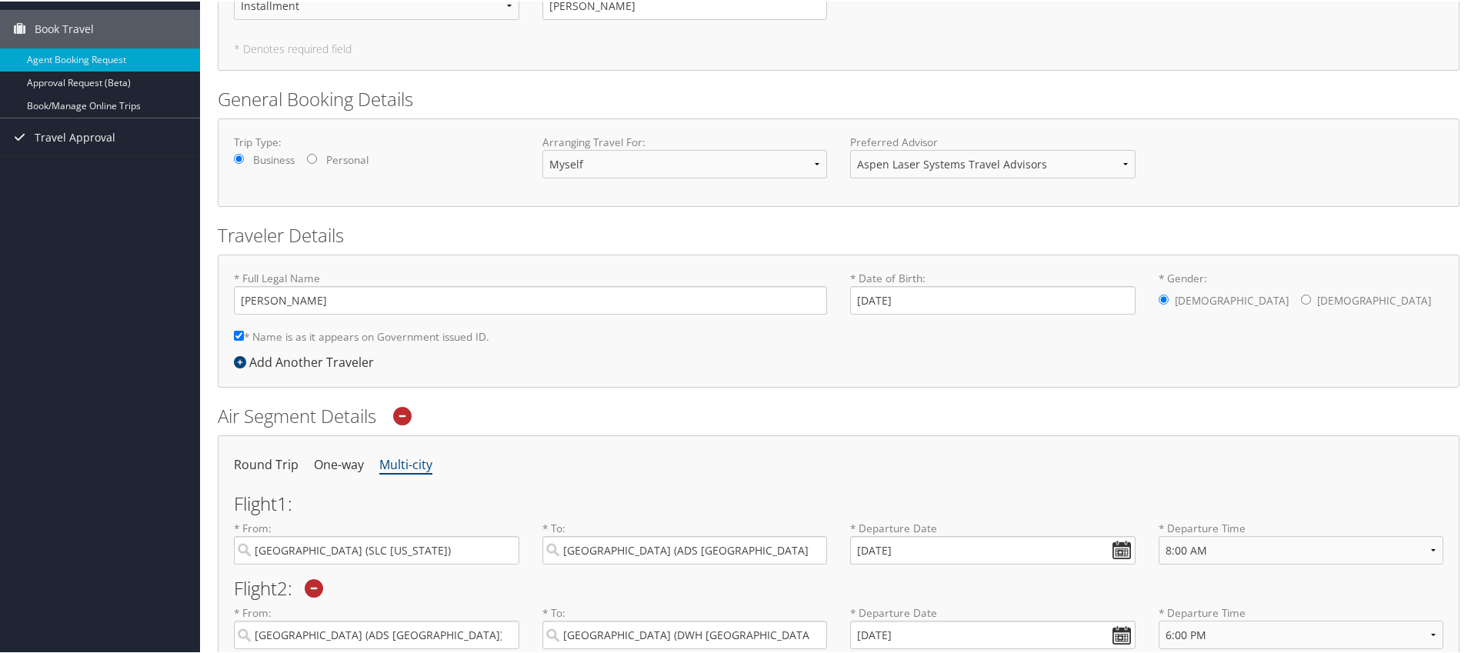
scroll to position [0, 0]
